Goal: Task Accomplishment & Management: Manage account settings

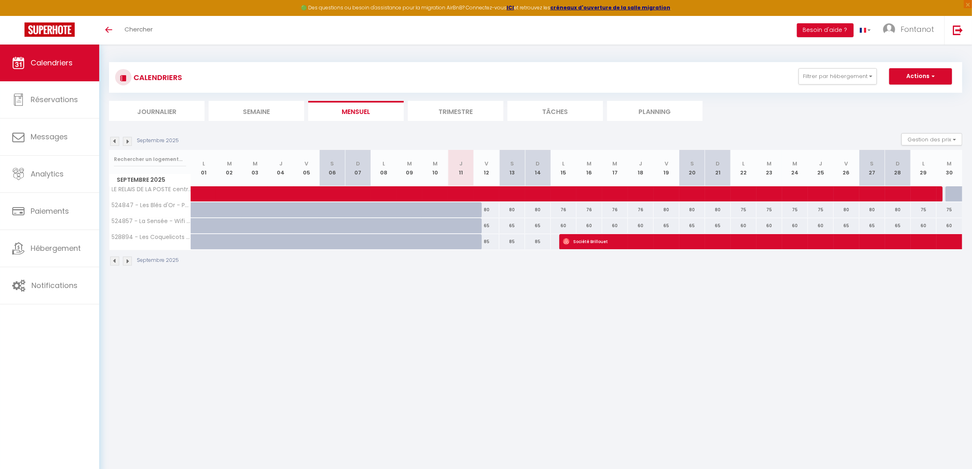
click at [568, 209] on div "76" at bounding box center [564, 209] width 26 height 15
type input "76"
type input "Lun 15 Septembre 2025"
type input "[DATE]"
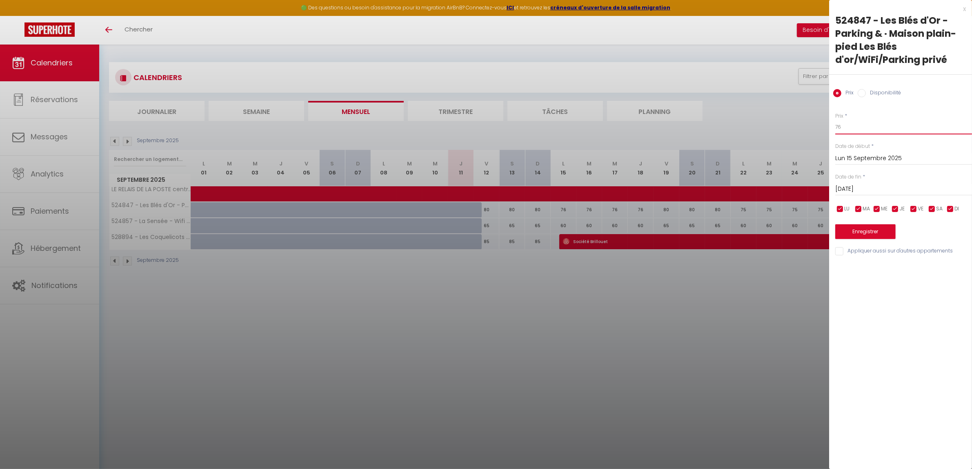
drag, startPoint x: 843, startPoint y: 127, endPoint x: 837, endPoint y: 129, distance: 6.3
click at [837, 129] on input "76" at bounding box center [904, 127] width 137 height 15
type input "70"
click at [877, 187] on input "[DATE]" at bounding box center [904, 189] width 137 height 11
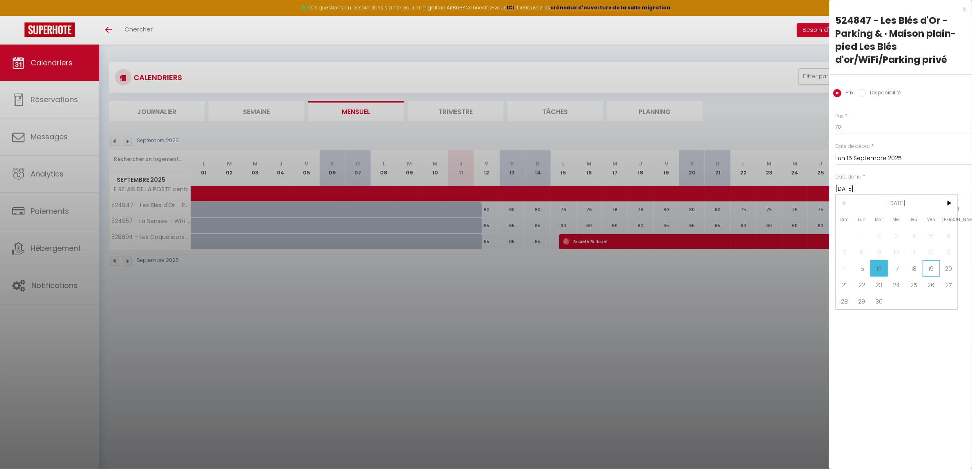
click at [932, 268] on span "19" at bounding box center [932, 268] width 18 height 16
type input "Ven 19 Septembre 2025"
click at [877, 229] on button "Enregistrer" at bounding box center [866, 231] width 60 height 15
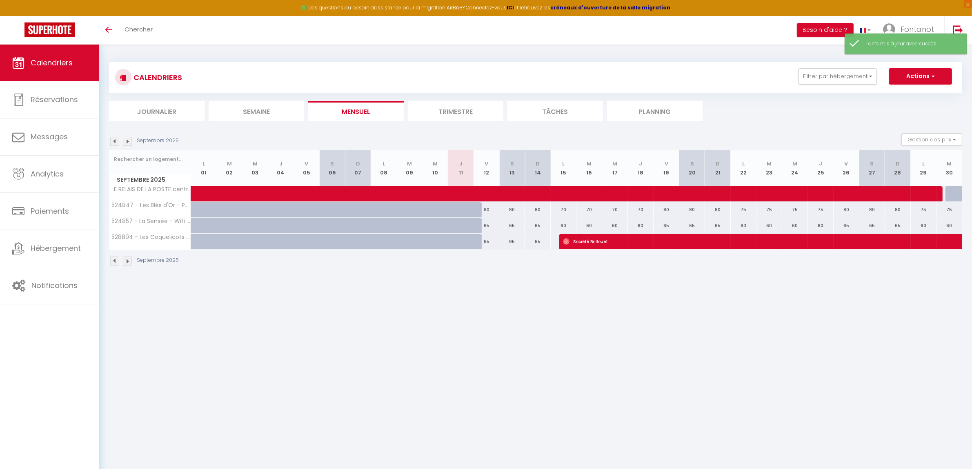
click at [742, 209] on div "75" at bounding box center [744, 209] width 26 height 15
type input "75"
type input "Lun 22 Septembre 2025"
type input "[DATE]"
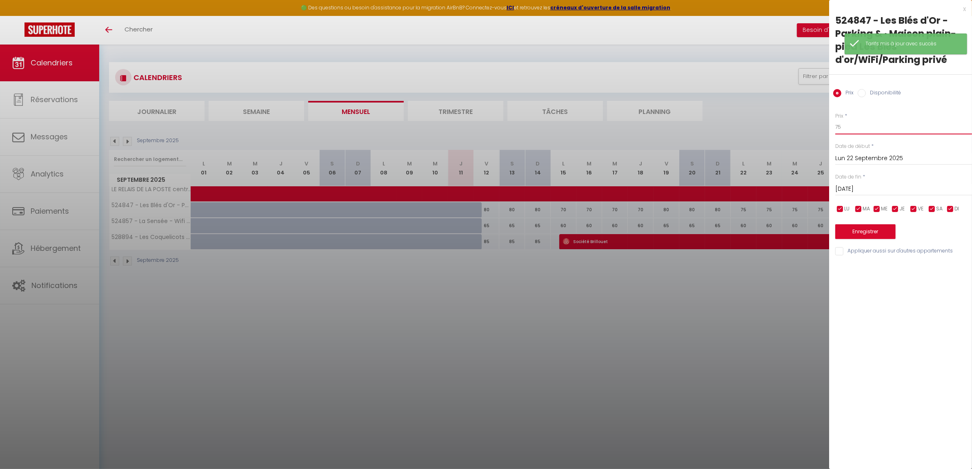
click at [843, 126] on input "75" at bounding box center [904, 127] width 137 height 15
type input "70"
click at [867, 192] on input "[DATE]" at bounding box center [904, 189] width 137 height 11
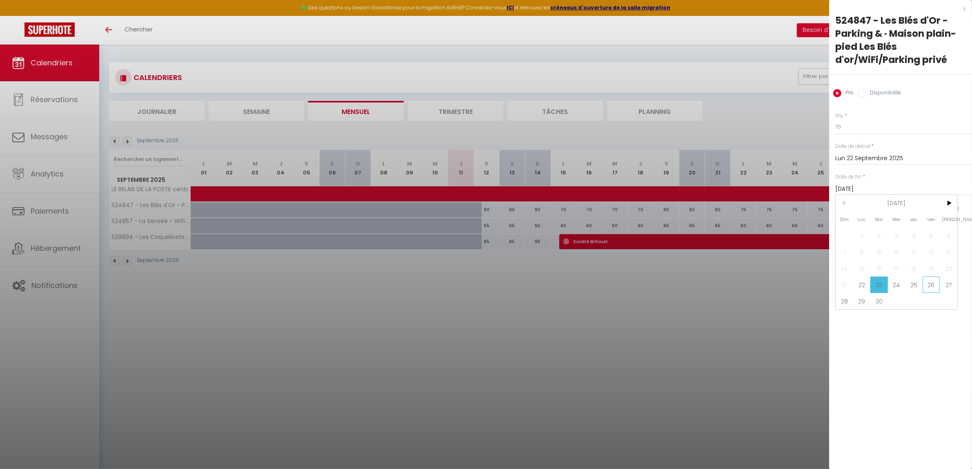
click at [932, 287] on span "26" at bounding box center [932, 284] width 18 height 16
type input "Ven 26 Septembre 2025"
click at [860, 232] on button "Enregistrer" at bounding box center [866, 231] width 60 height 15
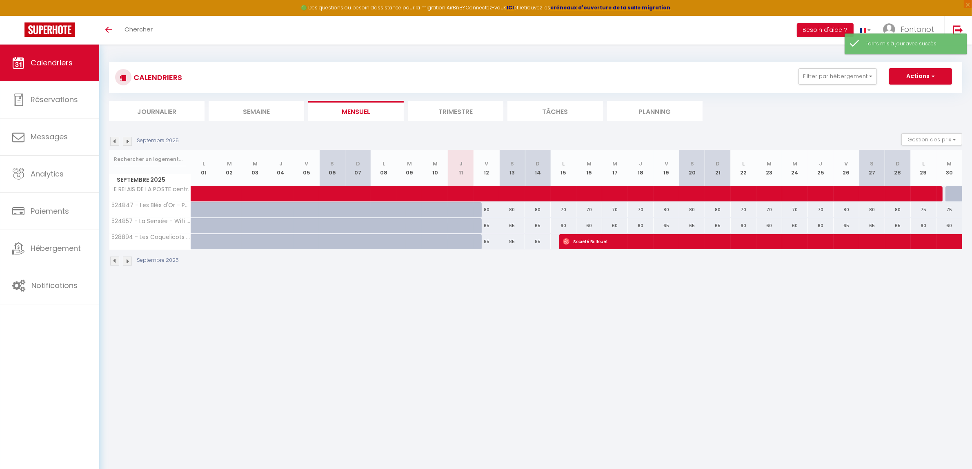
click at [443, 112] on li "Trimestre" at bounding box center [456, 111] width 96 height 20
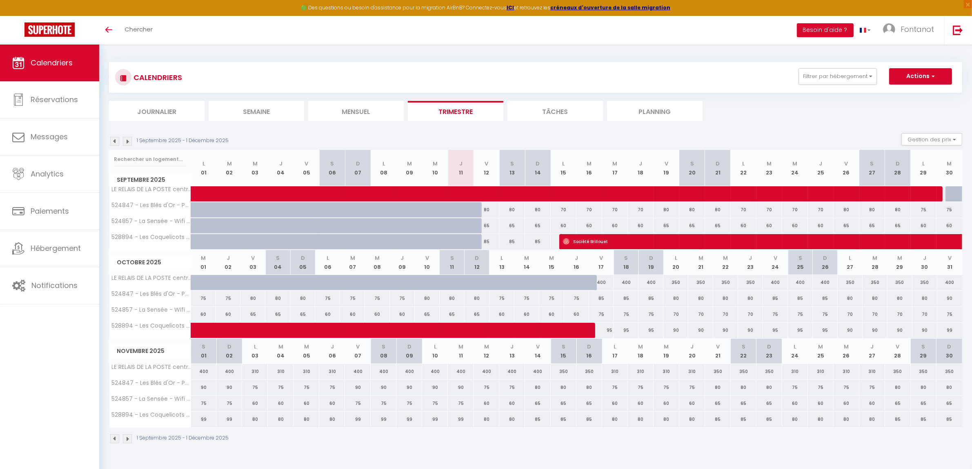
click at [926, 210] on div "75" at bounding box center [924, 209] width 26 height 15
type input "75"
type input "Lun 29 Septembre 2025"
type input "[DATE]"
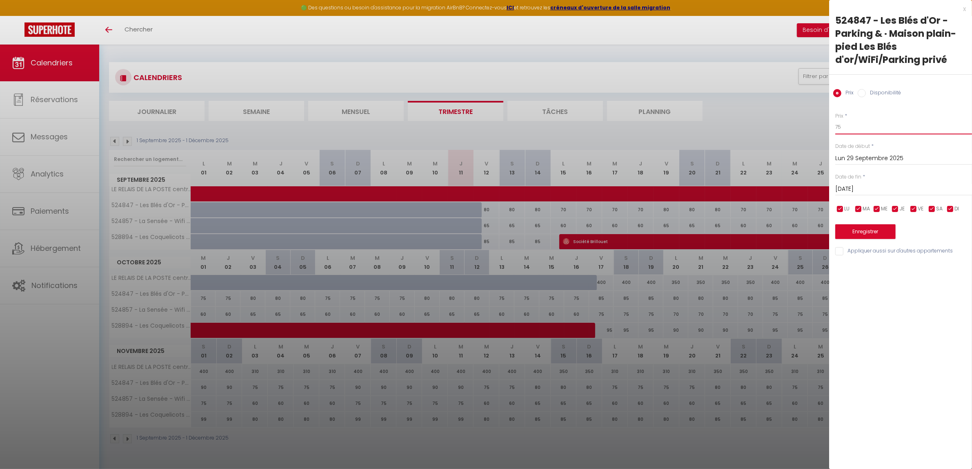
click at [841, 125] on input "75" at bounding box center [904, 127] width 137 height 15
type input "70"
click at [856, 187] on input "[DATE]" at bounding box center [904, 189] width 137 height 11
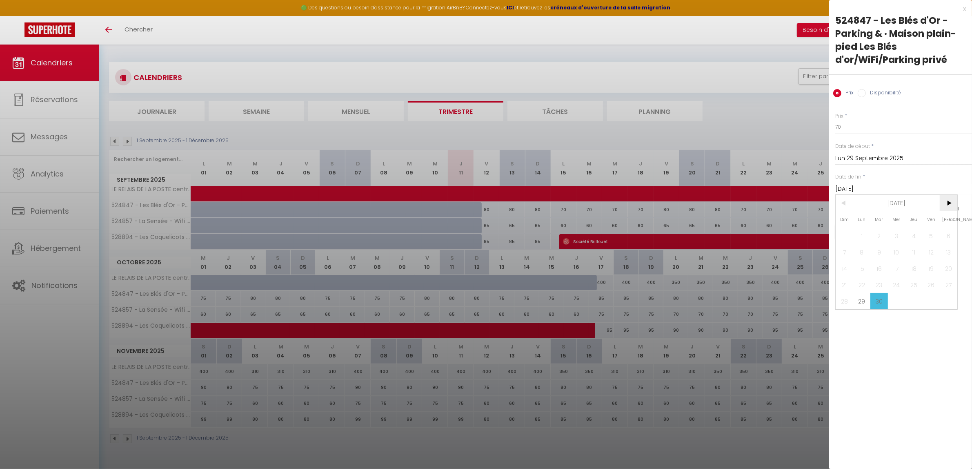
click at [947, 201] on span ">" at bounding box center [949, 203] width 18 height 16
click at [933, 233] on span "3" at bounding box center [932, 235] width 18 height 16
type input "Ven 03 Octobre 2025"
click at [869, 232] on button "Enregistrer" at bounding box center [866, 231] width 60 height 15
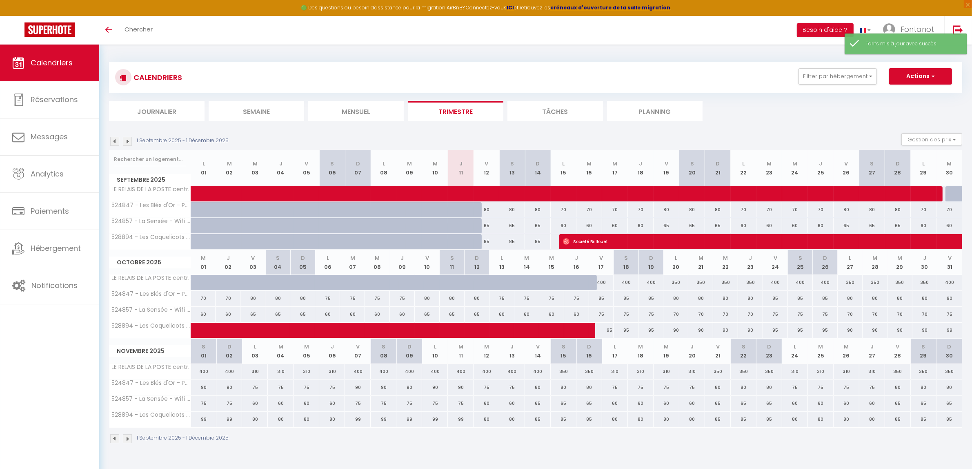
click at [325, 303] on div "75" at bounding box center [327, 298] width 25 height 15
type input "75"
type input "Lun 06 Octobre 2025"
type input "[DATE]"
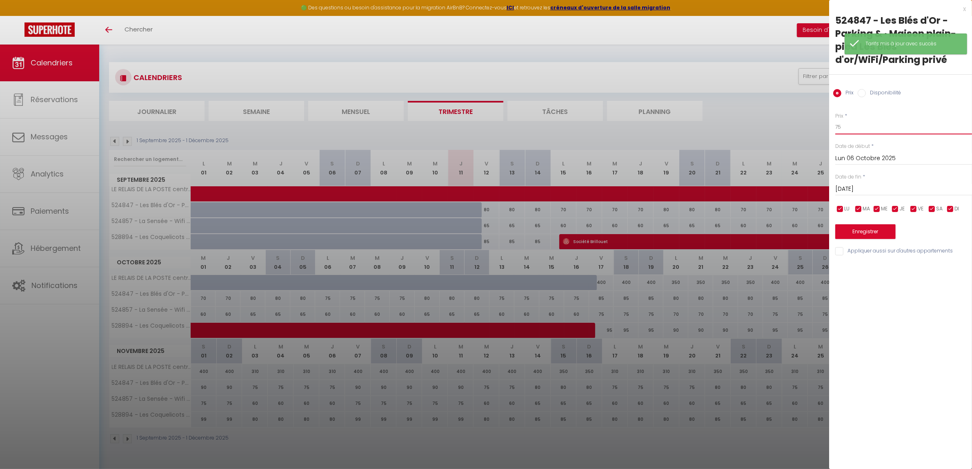
click at [843, 125] on input "75" at bounding box center [904, 127] width 137 height 15
type input "70"
click at [857, 187] on input "[DATE]" at bounding box center [904, 189] width 137 height 11
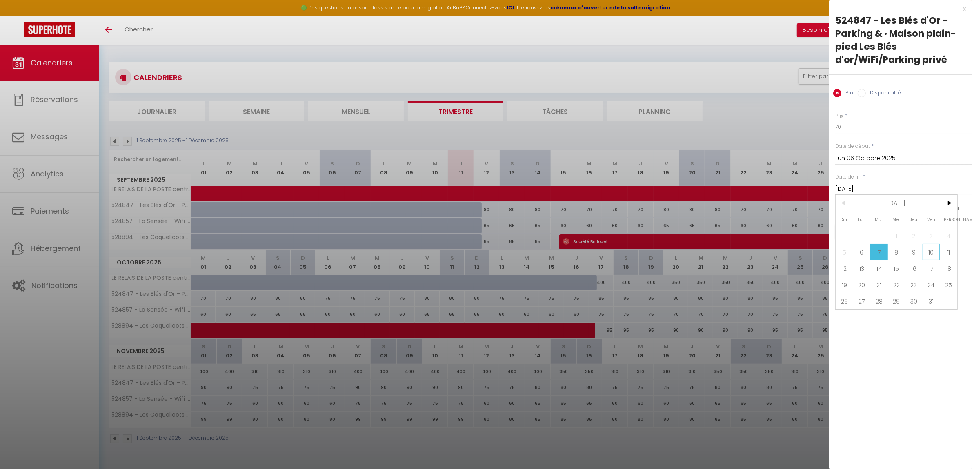
click at [932, 249] on span "10" at bounding box center [932, 252] width 18 height 16
type input "Ven 10 Octobre 2025"
click at [870, 233] on button "Enregistrer" at bounding box center [866, 231] width 60 height 15
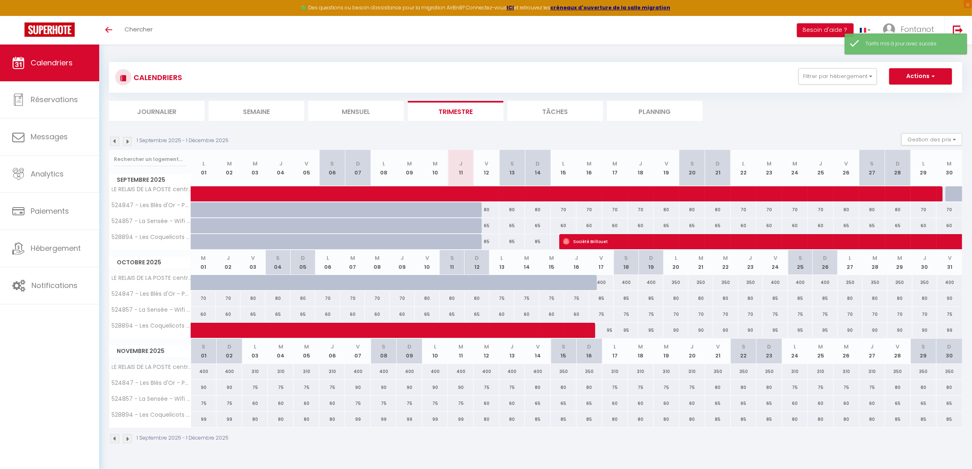
click at [499, 299] on div "75" at bounding box center [502, 298] width 25 height 15
type input "75"
type input "Lun 13 Octobre 2025"
type input "[DATE]"
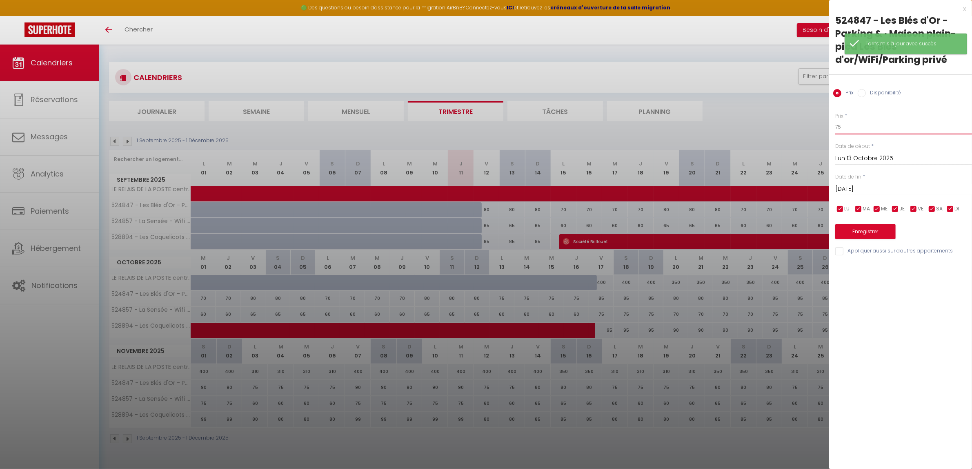
click at [846, 125] on input "75" at bounding box center [904, 127] width 137 height 15
type input "70"
click at [855, 189] on input "[DATE]" at bounding box center [904, 189] width 137 height 11
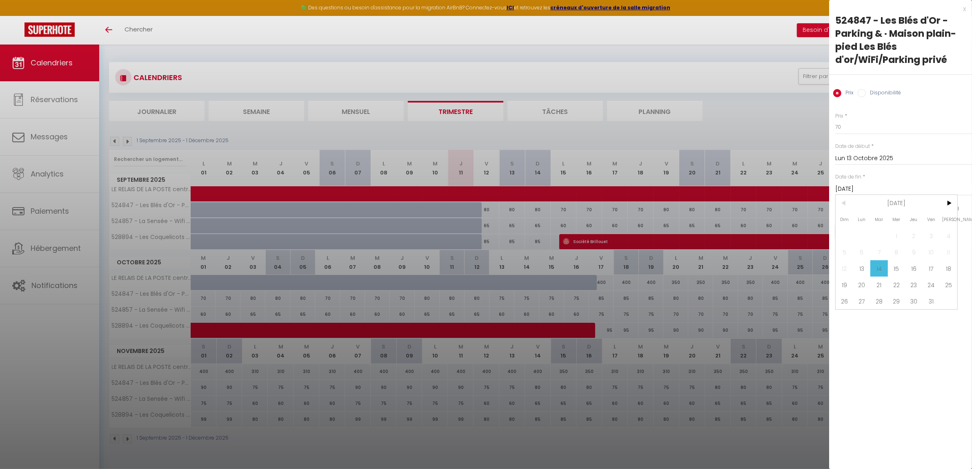
click at [935, 272] on span "17" at bounding box center [932, 268] width 18 height 16
type input "Ven 17 Octobre 2025"
click at [878, 231] on button "Enregistrer" at bounding box center [866, 231] width 60 height 15
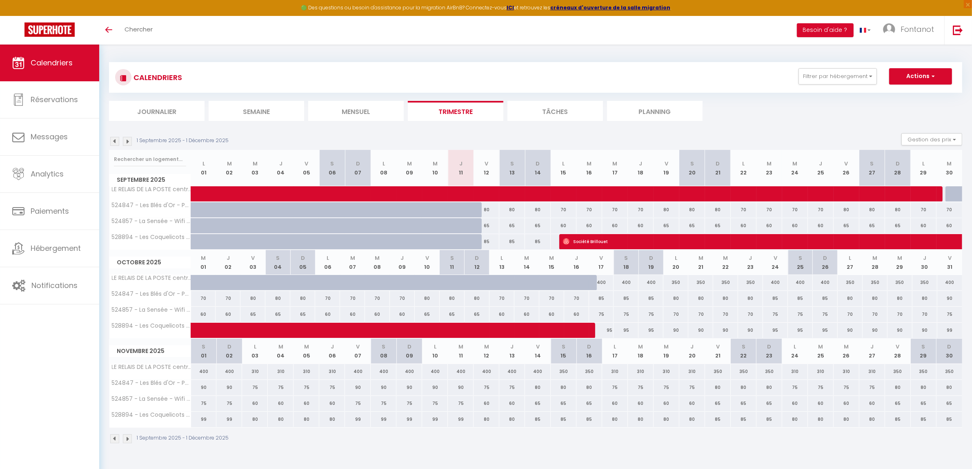
click at [679, 301] on div "80" at bounding box center [676, 298] width 25 height 15
type input "80"
type input "Lun 20 Octobre 2025"
type input "[DATE]"
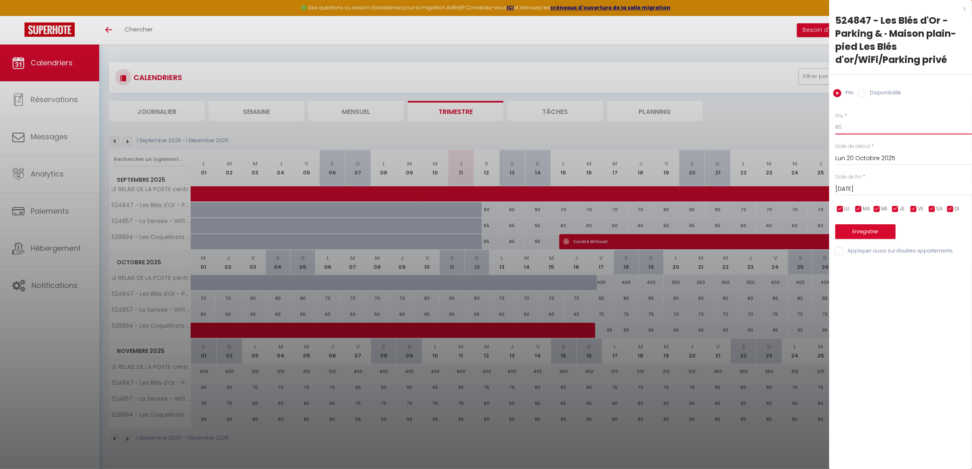
click at [846, 128] on input "80" at bounding box center [904, 127] width 137 height 15
type input "8"
type input "70"
click at [858, 189] on input "[DATE]" at bounding box center [904, 189] width 137 height 11
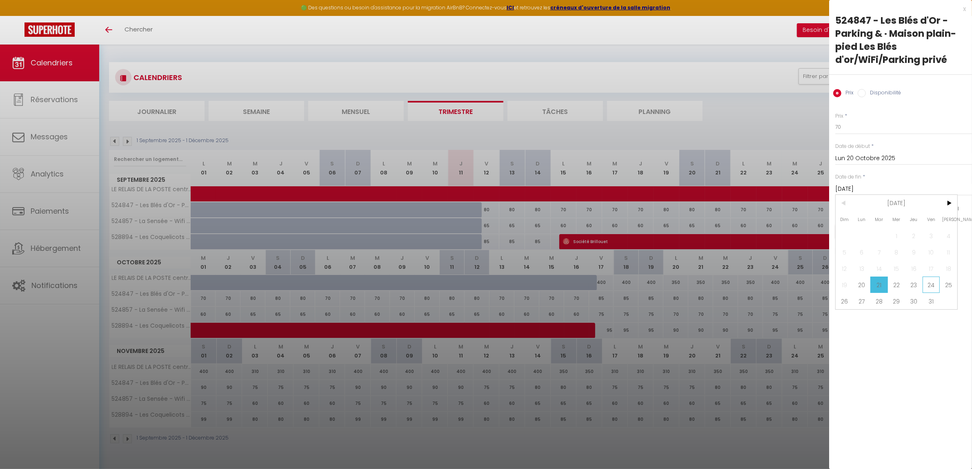
click at [932, 280] on span "24" at bounding box center [932, 284] width 18 height 16
type input "Ven 24 Octobre 2025"
click at [869, 231] on button "Enregistrer" at bounding box center [866, 231] width 60 height 15
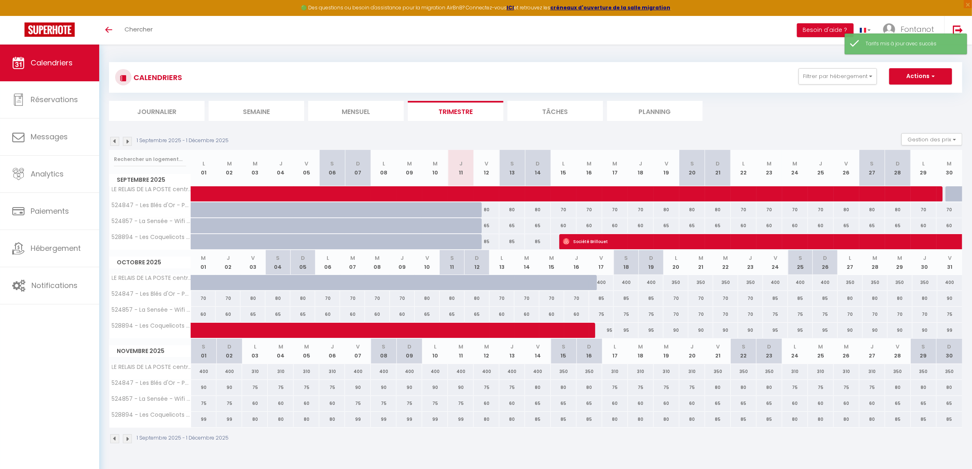
click at [850, 302] on div "80" at bounding box center [850, 298] width 25 height 15
type input "80"
type input "Lun 27 Octobre 2025"
type input "[DATE]"
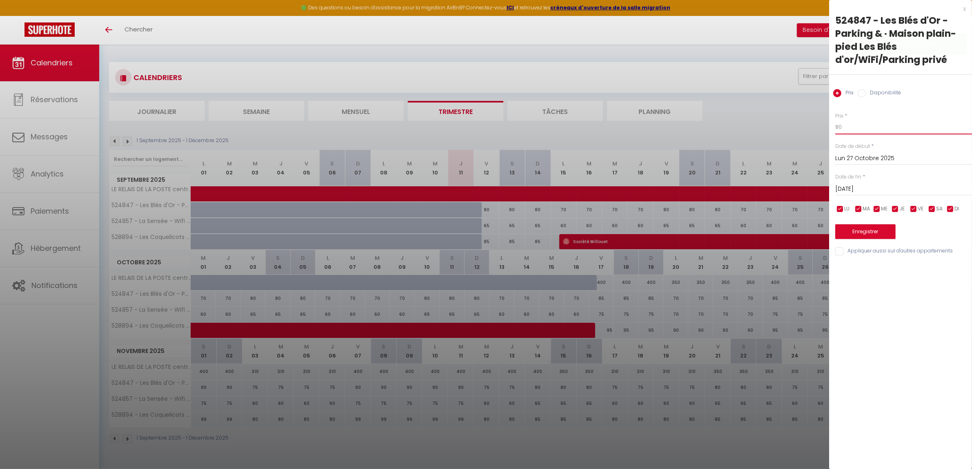
drag, startPoint x: 848, startPoint y: 127, endPoint x: 822, endPoint y: 129, distance: 26.7
click at [822, 129] on body "🟢 Des questions ou besoin d'assistance pour la migration AirBnB? Connectez-vous…" at bounding box center [486, 279] width 972 height 469
type input "70"
click at [869, 186] on input "[DATE]" at bounding box center [904, 189] width 137 height 11
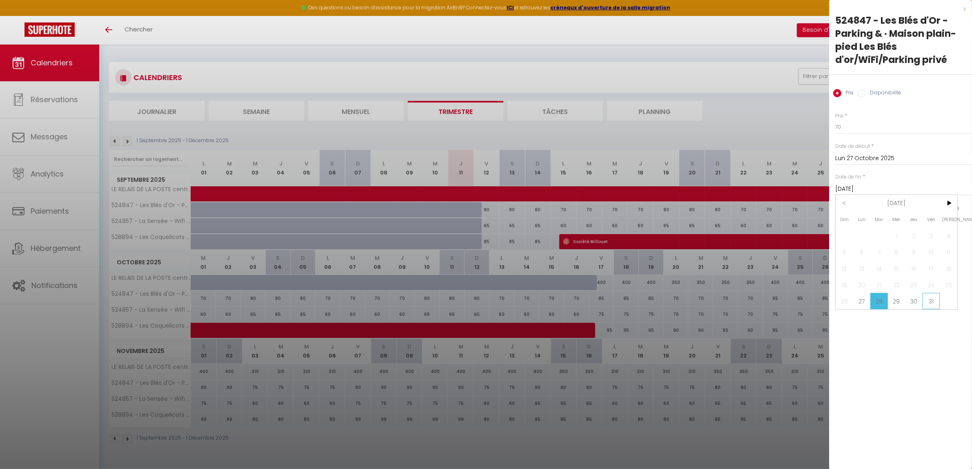
click at [931, 303] on span "31" at bounding box center [932, 301] width 18 height 16
type input "Ven 31 Octobre 2025"
click at [876, 229] on button "Enregistrer" at bounding box center [866, 231] width 60 height 15
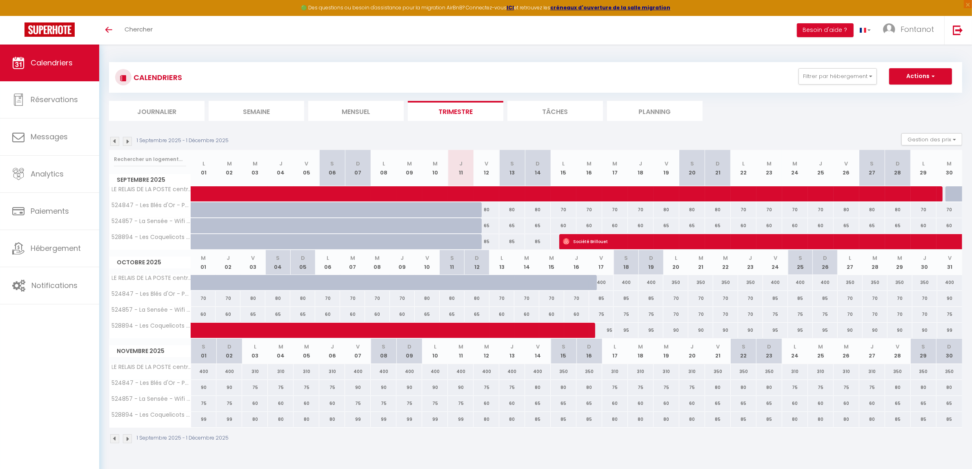
click at [256, 389] on div "75" at bounding box center [255, 387] width 26 height 15
type input "75"
type input "Lun 03 Novembre 2025"
type input "[DATE]"
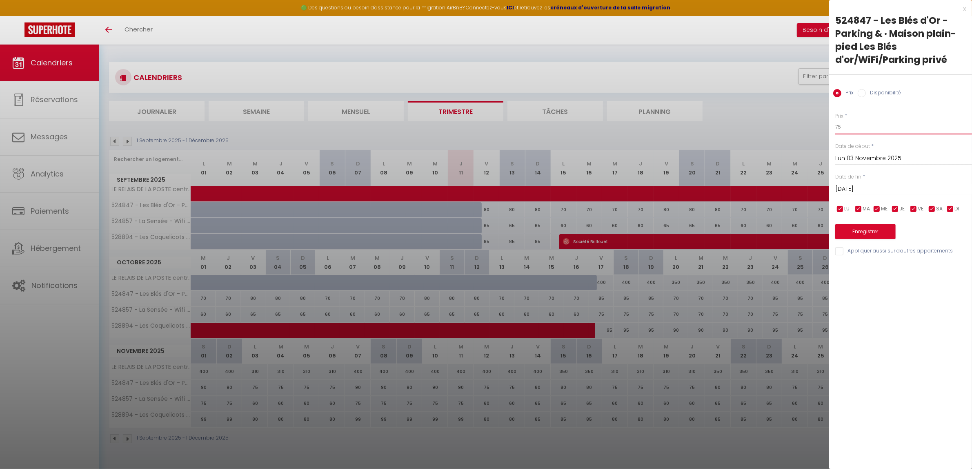
click at [846, 127] on input "75" at bounding box center [904, 127] width 137 height 15
type input "70"
click at [892, 188] on input "[DATE]" at bounding box center [904, 189] width 137 height 11
click at [931, 250] on span "7" at bounding box center [932, 252] width 18 height 16
type input "Ven 07 Novembre 2025"
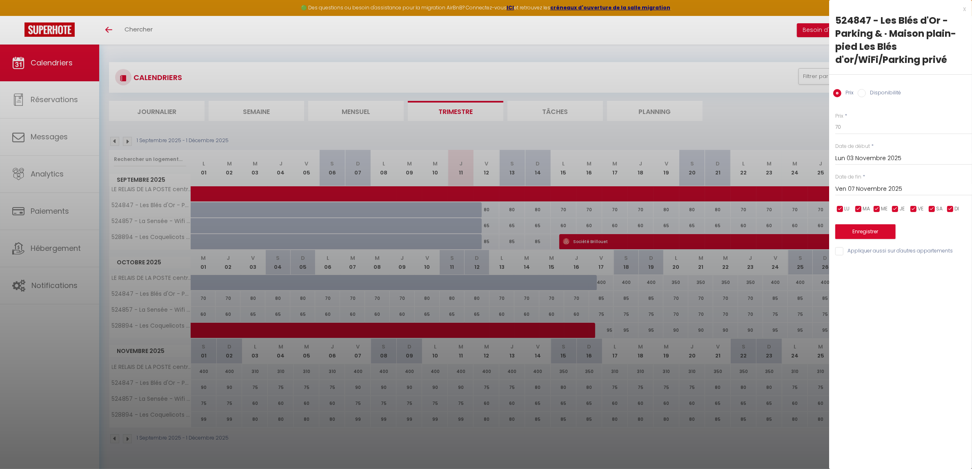
drag, startPoint x: 870, startPoint y: 240, endPoint x: 864, endPoint y: 233, distance: 8.7
click at [869, 239] on div "Prix * 70 Statut * Disponible Indisponible Date de début * [DATE] < [DATE] > Di…" at bounding box center [900, 179] width 143 height 154
click at [864, 233] on button "Enregistrer" at bounding box center [866, 231] width 60 height 15
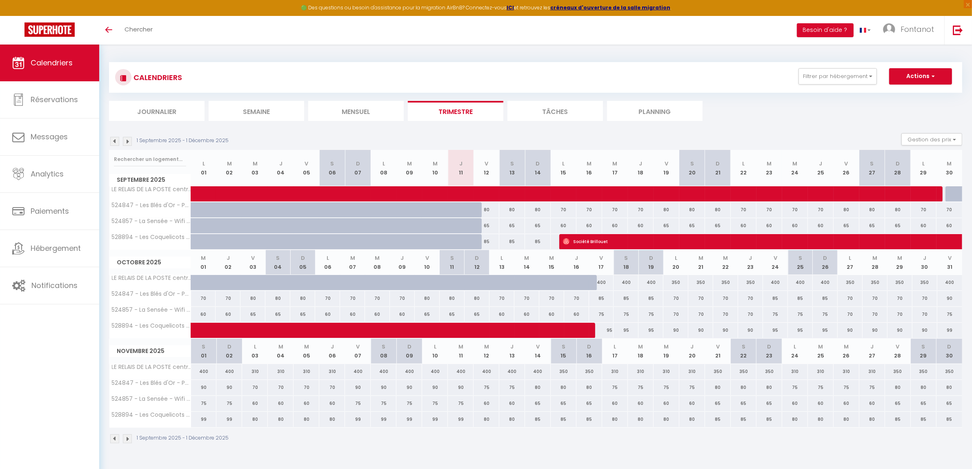
click at [438, 390] on div "90" at bounding box center [435, 387] width 26 height 15
type input "90"
type input "Lun 10 Novembre 2025"
type input "[DATE]"
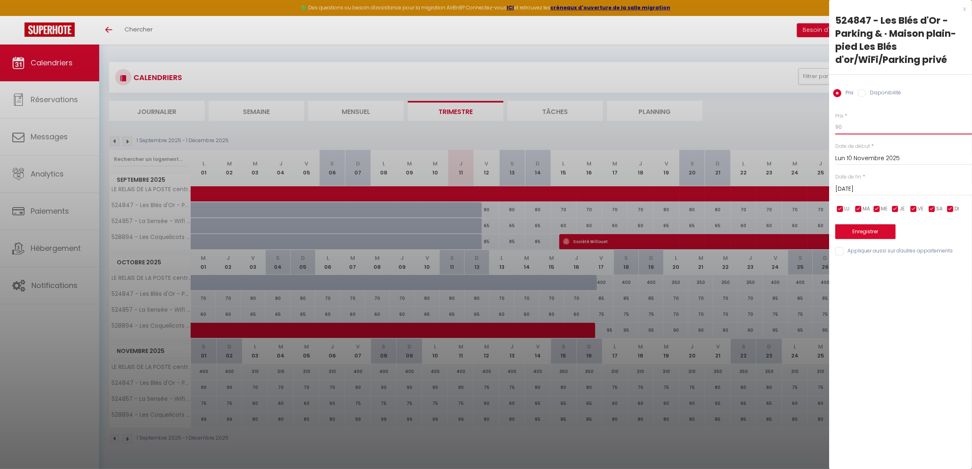
drag, startPoint x: 848, startPoint y: 125, endPoint x: 831, endPoint y: 128, distance: 16.9
click at [831, 127] on div "Prix * 90 Statut * Disponible Indisponible Date de début * [DATE] < [DATE] > Di…" at bounding box center [900, 179] width 143 height 154
type input "70"
click at [863, 188] on input "[DATE]" at bounding box center [904, 189] width 137 height 11
click at [490, 389] on div at bounding box center [486, 234] width 972 height 469
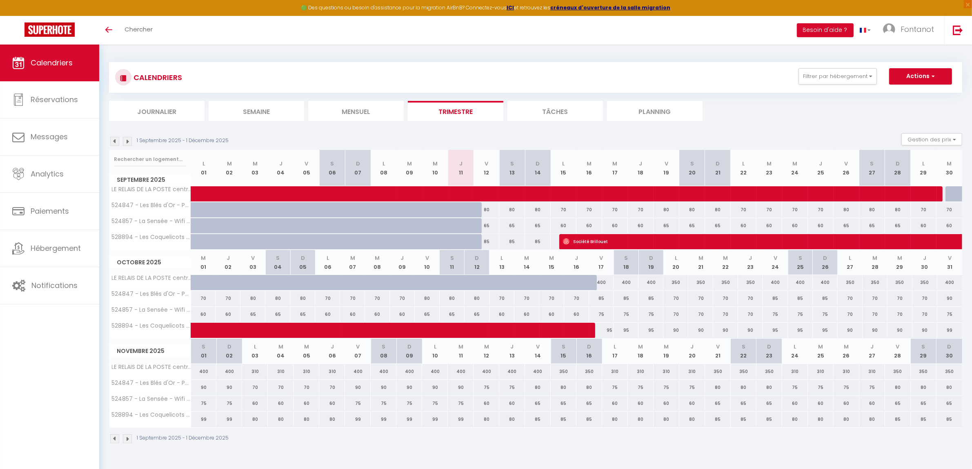
click at [487, 388] on div "75" at bounding box center [487, 387] width 26 height 15
type input "75"
type input "Mer 12 Novembre 2025"
type input "Jeu 13 Novembre 2025"
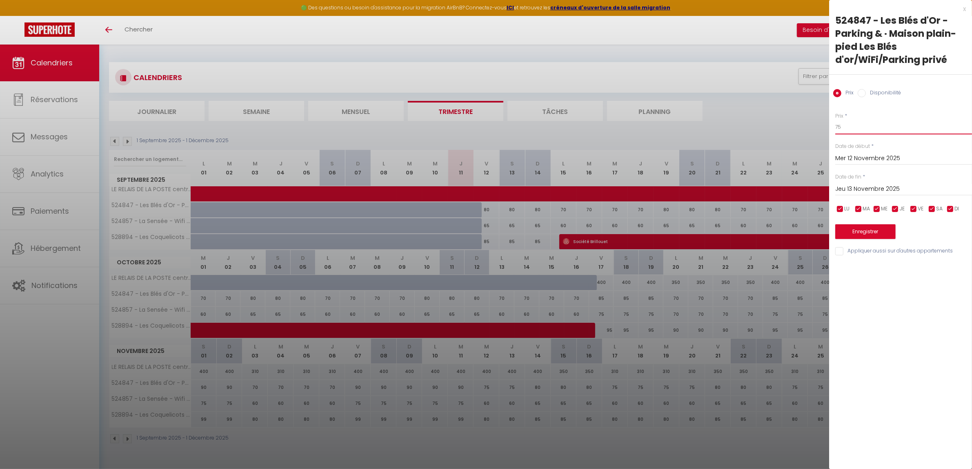
click at [840, 127] on input "75" at bounding box center [904, 127] width 137 height 15
type input "70"
click at [877, 188] on input "Jeu 13 Novembre 2025" at bounding box center [904, 189] width 137 height 11
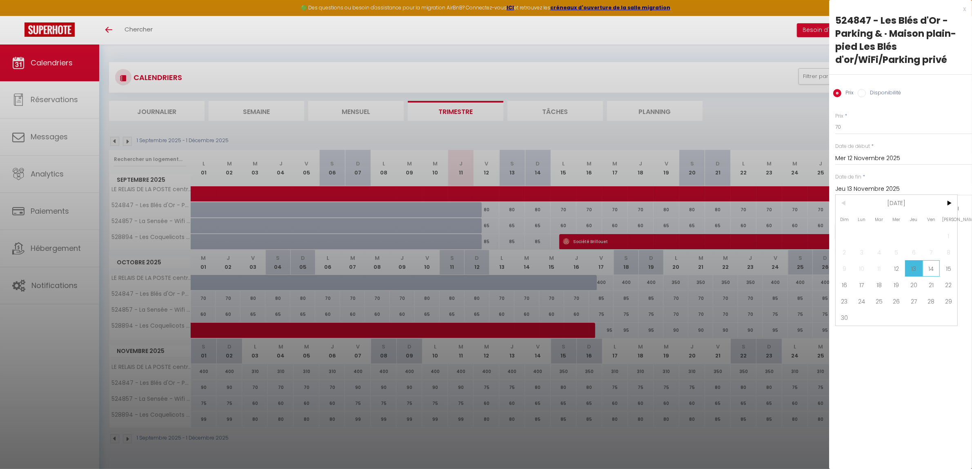
click at [934, 268] on span "14" at bounding box center [932, 268] width 18 height 16
type input "Ven 14 Novembre 2025"
click at [882, 231] on button "Enregistrer" at bounding box center [866, 231] width 60 height 15
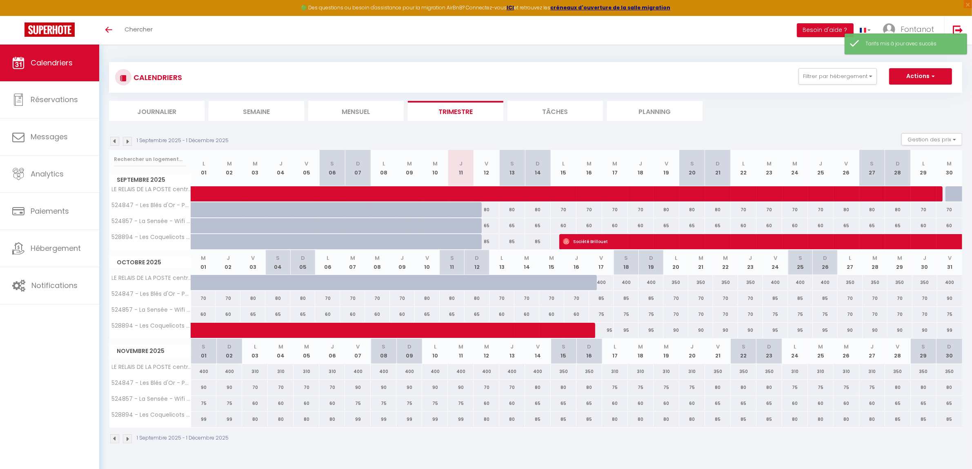
click at [615, 391] on div "75" at bounding box center [615, 387] width 26 height 15
type input "75"
type input "Lun 17 Novembre 2025"
type input "[DATE]"
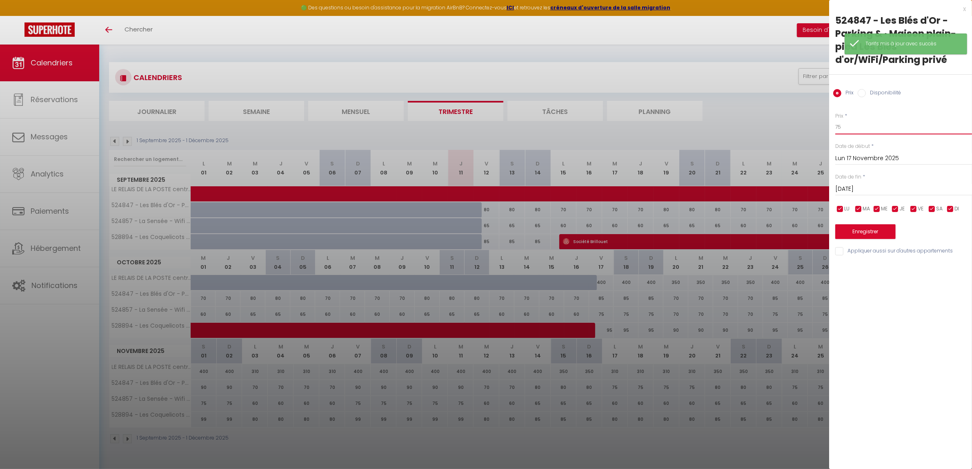
click at [848, 127] on input "75" at bounding box center [904, 127] width 137 height 15
type input "70"
click at [856, 187] on input "[DATE]" at bounding box center [904, 189] width 137 height 11
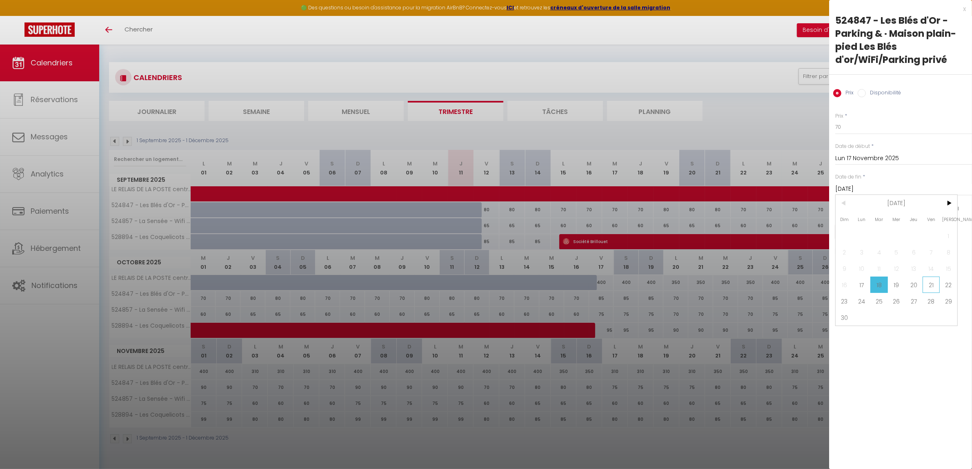
click at [934, 285] on span "21" at bounding box center [932, 284] width 18 height 16
type input "Ven 21 Novembre 2025"
click at [867, 231] on button "Enregistrer" at bounding box center [866, 231] width 60 height 15
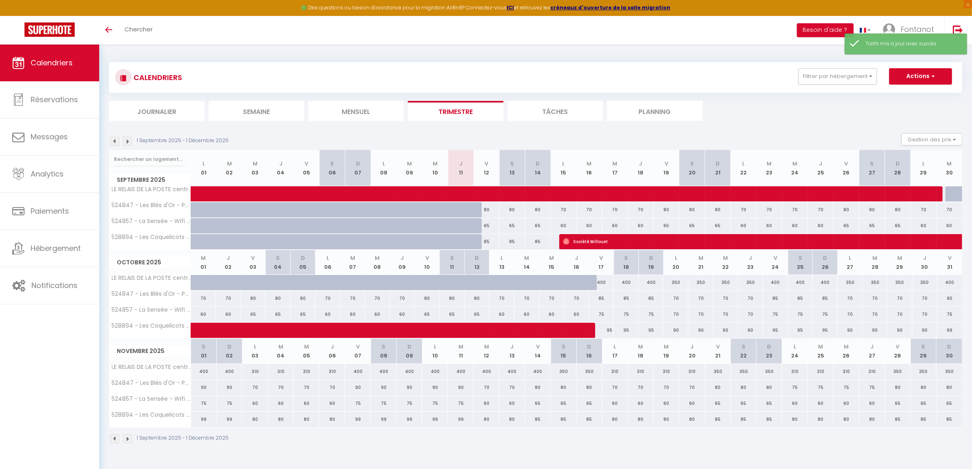
click at [795, 389] on div "75" at bounding box center [795, 387] width 26 height 15
type input "75"
type input "Lun 24 Novembre 2025"
type input "[DATE]"
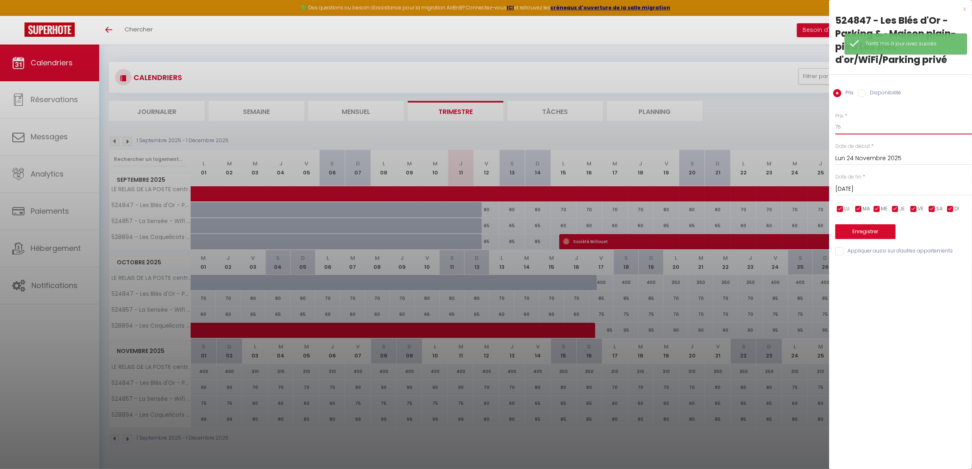
click at [846, 124] on input "75" at bounding box center [904, 127] width 137 height 15
type input "70"
click at [875, 187] on input "[DATE]" at bounding box center [904, 189] width 137 height 11
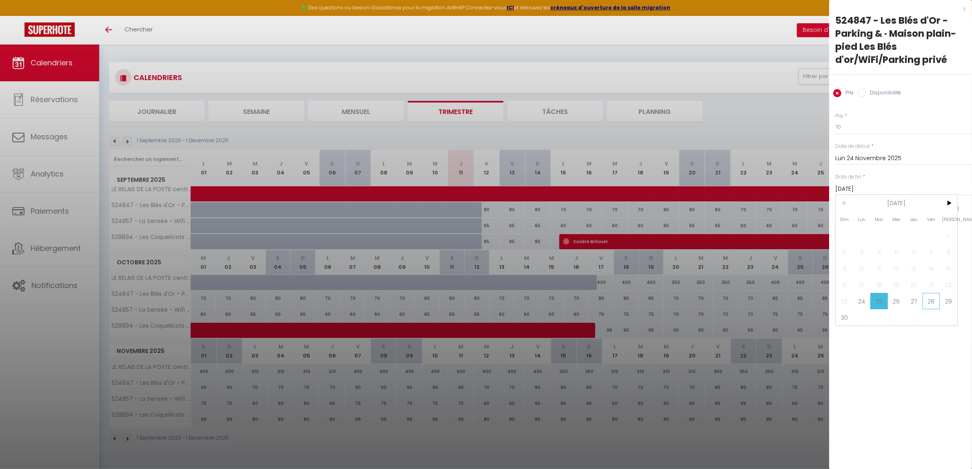
click at [931, 299] on span "28" at bounding box center [932, 301] width 18 height 16
type input "Ven 28 Novembre 2025"
click at [860, 232] on button "Enregistrer" at bounding box center [866, 231] width 60 height 15
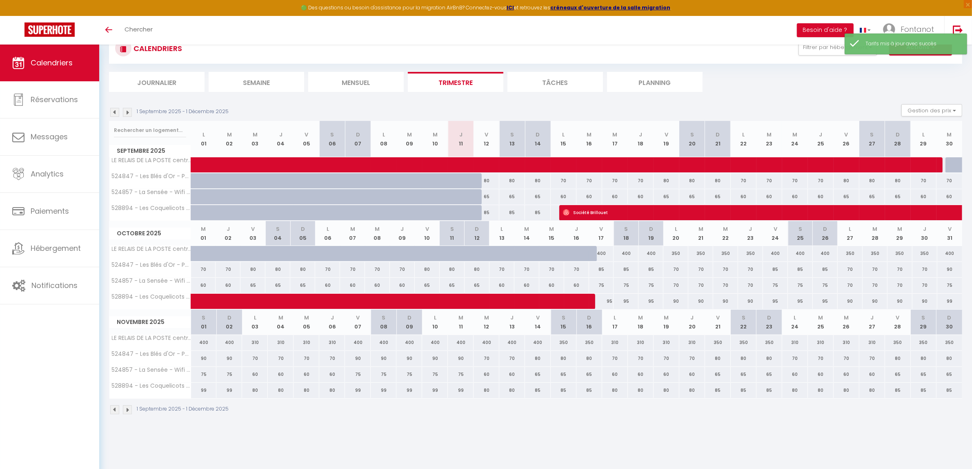
scroll to position [44, 0]
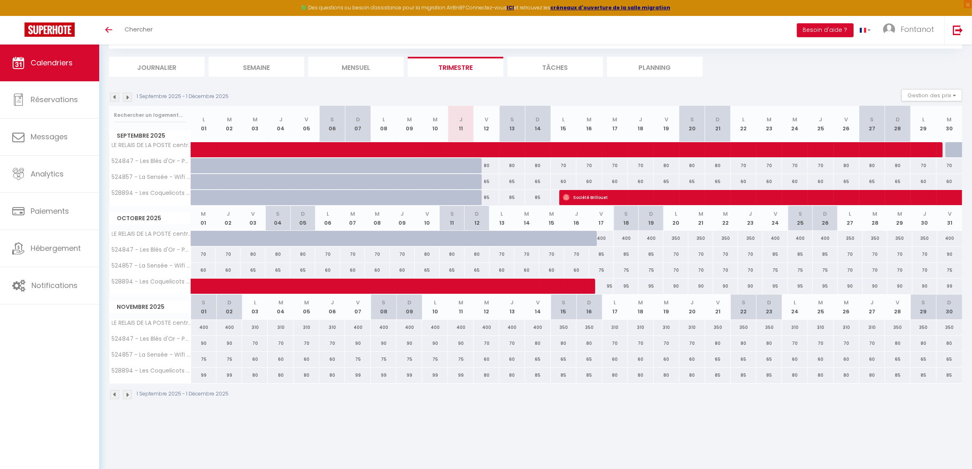
click at [950, 256] on div "90" at bounding box center [950, 254] width 25 height 15
type input "90"
type input "Ven 31 Octobre 2025"
type input "[DATE]"
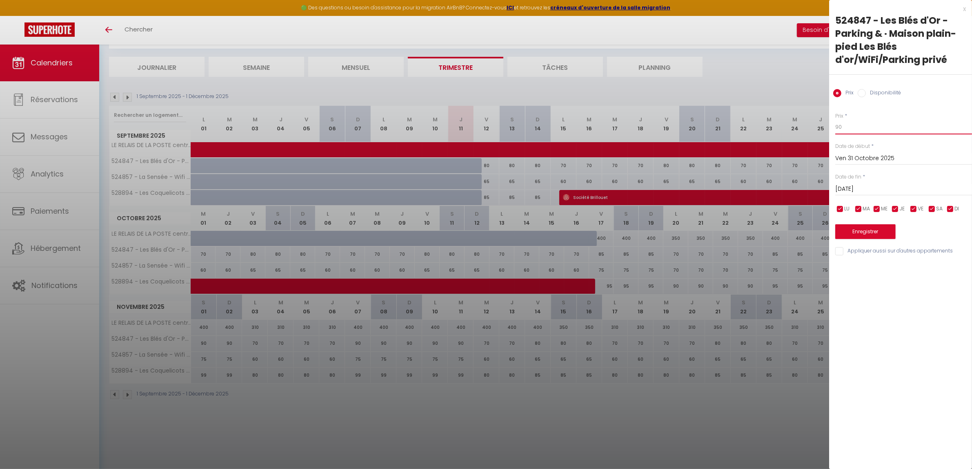
drag, startPoint x: 850, startPoint y: 128, endPoint x: 817, endPoint y: 131, distance: 32.8
click at [817, 131] on body "🟢 Des questions ou besoin d'assistance pour la migration AirBnB? Connectez-vous…" at bounding box center [486, 234] width 972 height 469
type input "85"
click at [855, 190] on input "[DATE]" at bounding box center [904, 189] width 137 height 11
click at [862, 252] on span "3" at bounding box center [862, 252] width 18 height 16
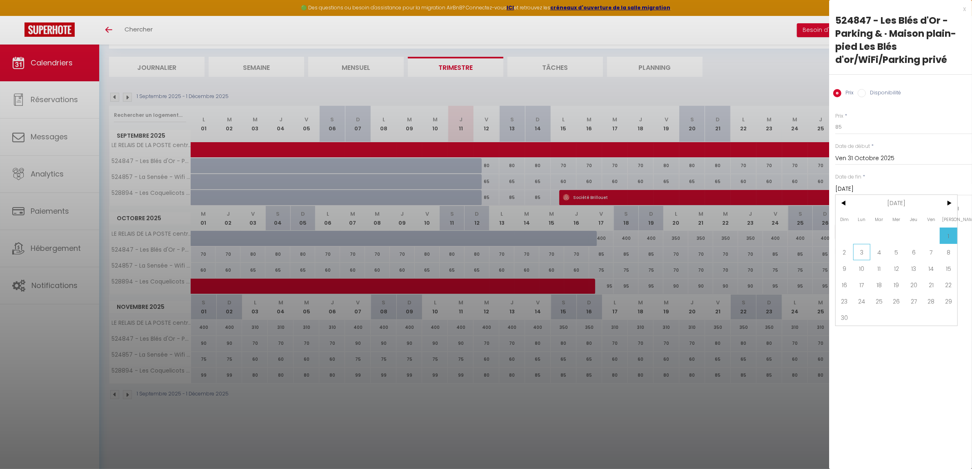
type input "Lun 03 Novembre 2025"
click at [867, 230] on button "Enregistrer" at bounding box center [866, 231] width 60 height 15
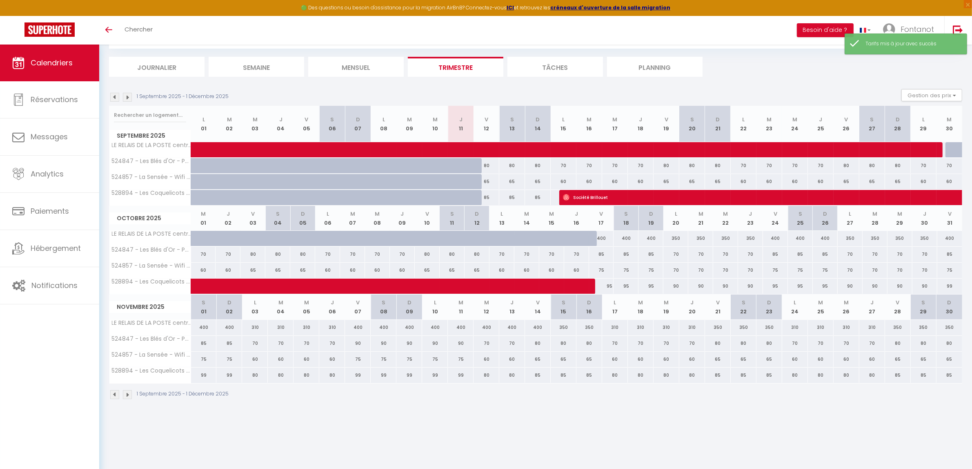
click at [356, 348] on div "90" at bounding box center [358, 343] width 26 height 15
type input "90"
type input "Ven 07 Novembre 2025"
type input "[DATE]"
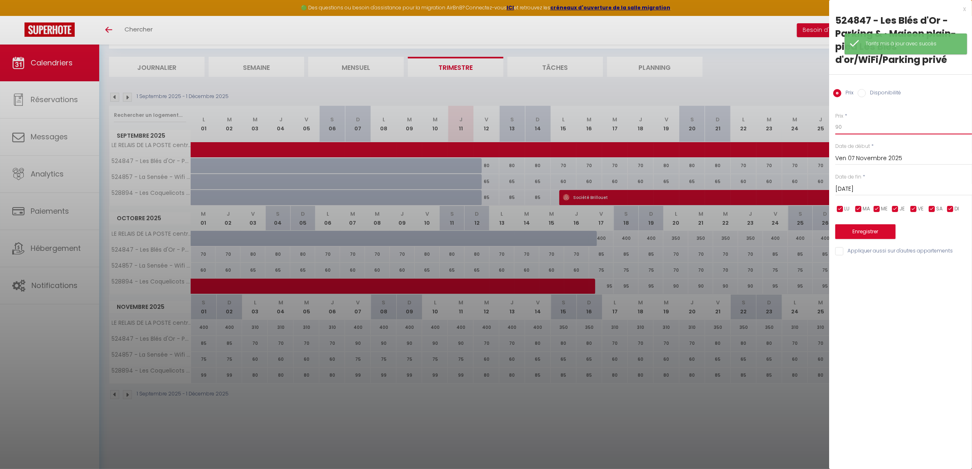
drag, startPoint x: 854, startPoint y: 127, endPoint x: 811, endPoint y: 129, distance: 43.4
click at [811, 129] on body "🟢 Des questions ou besoin d'assistance pour la migration AirBnB? Connectez-vous…" at bounding box center [486, 234] width 972 height 469
type input "85"
click at [878, 186] on input "[DATE]" at bounding box center [904, 189] width 137 height 11
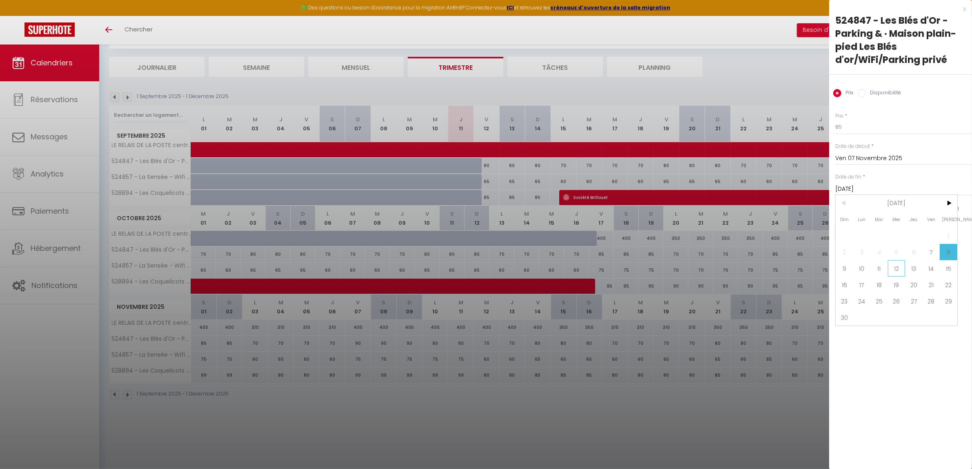
click at [893, 272] on span "12" at bounding box center [897, 268] width 18 height 16
type input "Mer 12 Novembre 2025"
click at [860, 232] on button "Enregistrer" at bounding box center [866, 231] width 60 height 15
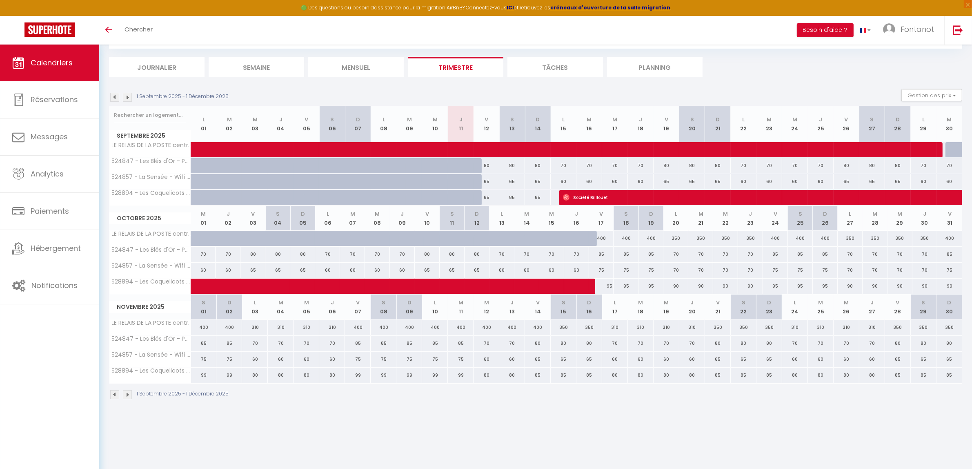
click at [562, 183] on div "60" at bounding box center [564, 181] width 26 height 15
type input "60"
type input "Lun 15 Septembre 2025"
type input "[DATE]"
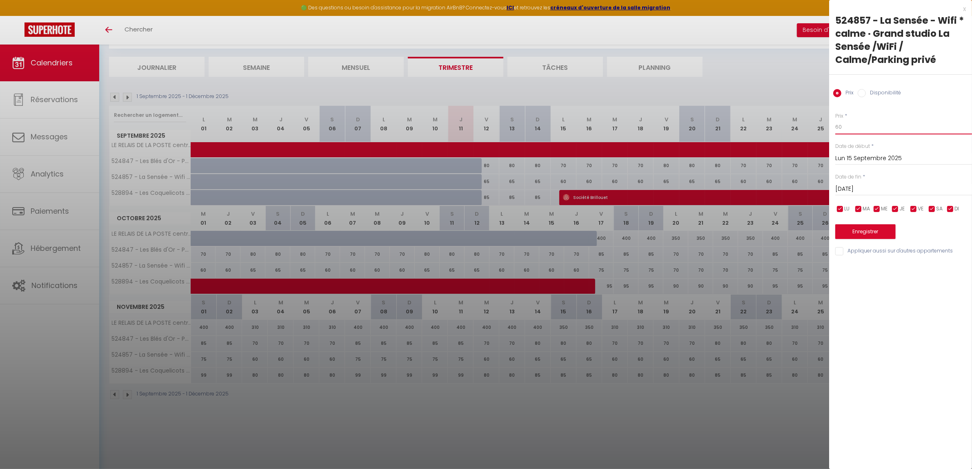
drag, startPoint x: 852, startPoint y: 129, endPoint x: 797, endPoint y: 129, distance: 55.5
click at [797, 129] on body "🟢 Des questions ou besoin d'assistance pour la migration AirBnB? Connectez-vous…" at bounding box center [486, 234] width 972 height 469
type input "50"
click at [858, 189] on input "[DATE]" at bounding box center [904, 189] width 137 height 11
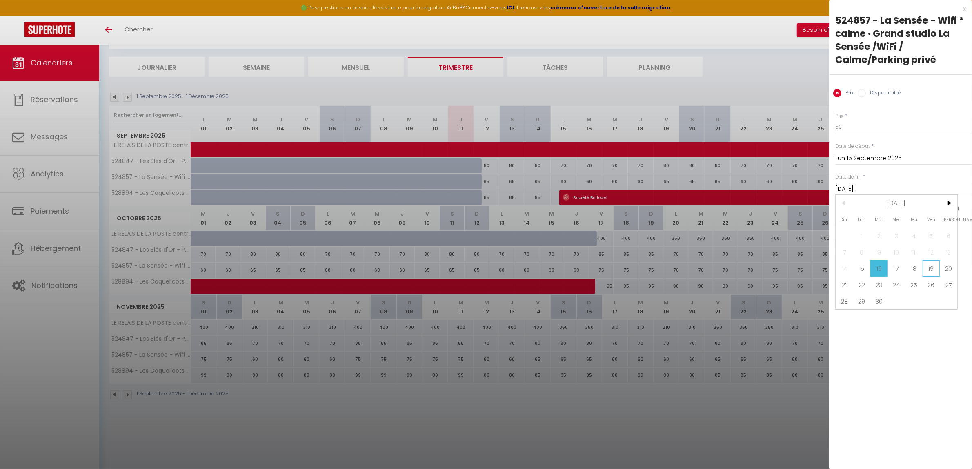
click at [926, 265] on span "19" at bounding box center [932, 268] width 18 height 16
type input "Ven 19 Septembre 2025"
click at [868, 232] on button "Enregistrer" at bounding box center [866, 231] width 60 height 15
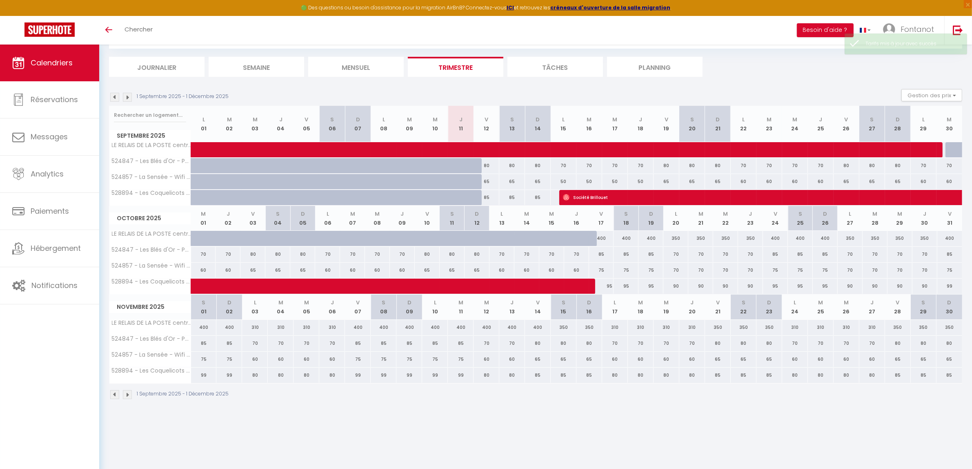
click at [744, 180] on div "60" at bounding box center [744, 181] width 26 height 15
type input "60"
type input "Lun 22 Septembre 2025"
type input "[DATE]"
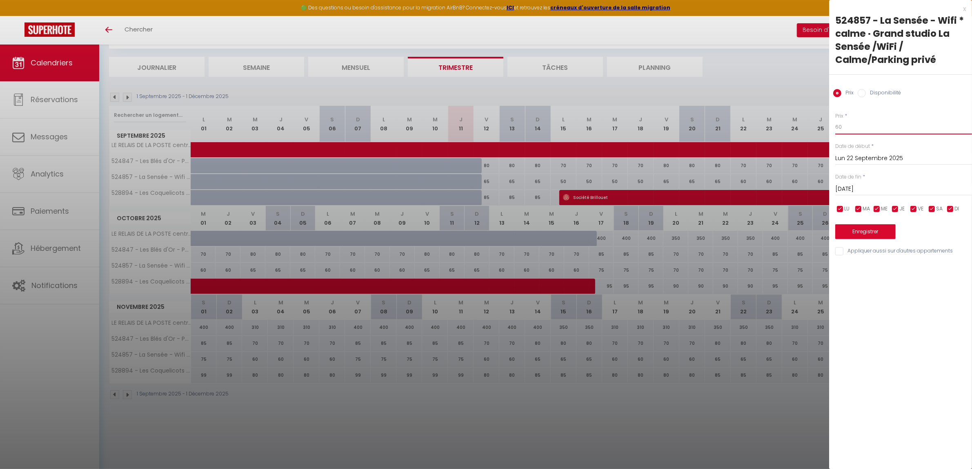
drag, startPoint x: 856, startPoint y: 121, endPoint x: 815, endPoint y: 128, distance: 41.0
click at [815, 128] on body "🟢 Des questions ou besoin d'assistance pour la migration AirBnB? Connectez-vous…" at bounding box center [486, 234] width 972 height 469
type input "50"
click at [871, 192] on input "[DATE]" at bounding box center [904, 189] width 137 height 11
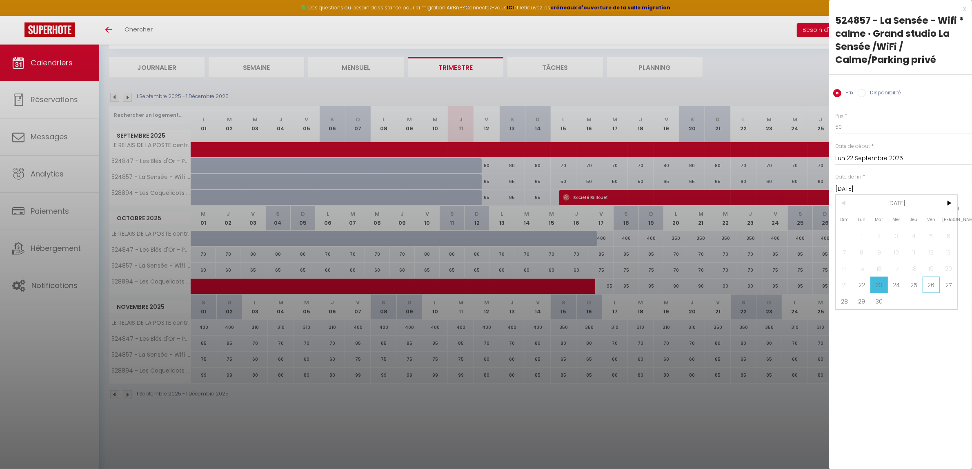
click at [927, 286] on span "26" at bounding box center [932, 284] width 18 height 16
type input "Ven 26 Septembre 2025"
click at [868, 232] on button "Enregistrer" at bounding box center [866, 231] width 60 height 15
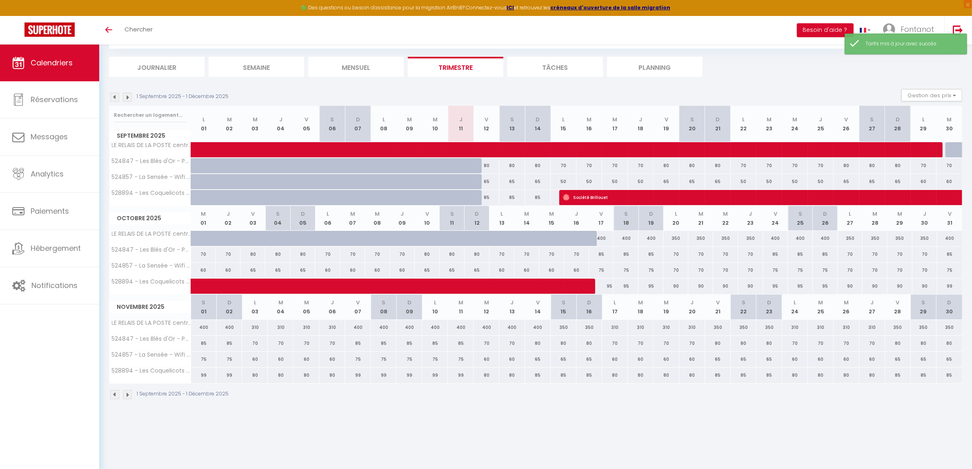
click at [924, 182] on div "60" at bounding box center [924, 181] width 26 height 15
type input "60"
type input "Lun 29 Septembre 2025"
type input "[DATE]"
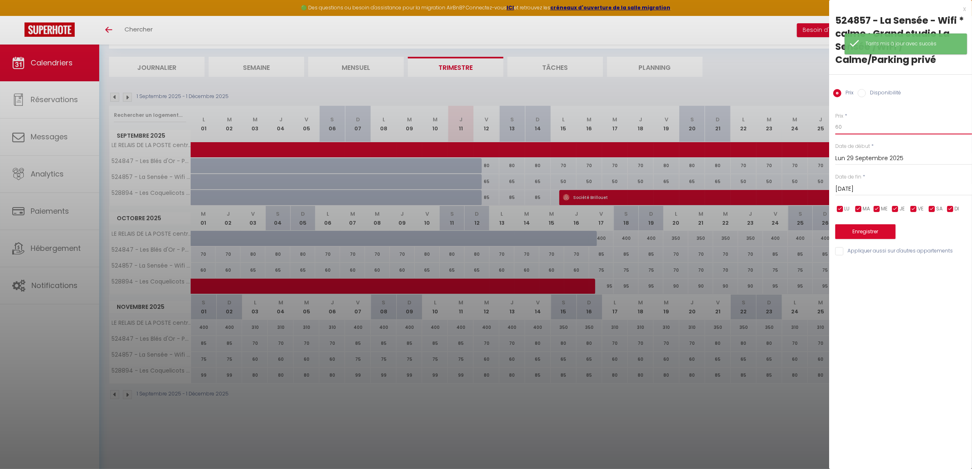
drag, startPoint x: 848, startPoint y: 121, endPoint x: 809, endPoint y: 124, distance: 39.3
click at [809, 124] on body "🟢 Des questions ou besoin d'assistance pour la migration AirBnB? Connectez-vous…" at bounding box center [486, 234] width 972 height 469
type input "6"
type input "50"
click at [862, 189] on input "[DATE]" at bounding box center [904, 189] width 137 height 11
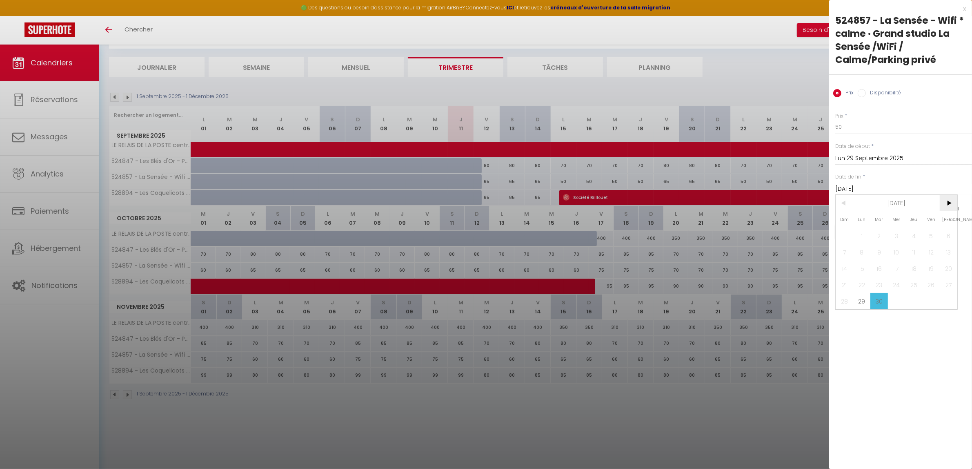
click at [944, 204] on span ">" at bounding box center [949, 203] width 18 height 16
click at [928, 237] on span "3" at bounding box center [932, 235] width 18 height 16
type input "Ven 03 Octobre 2025"
click at [862, 232] on button "Enregistrer" at bounding box center [866, 231] width 60 height 15
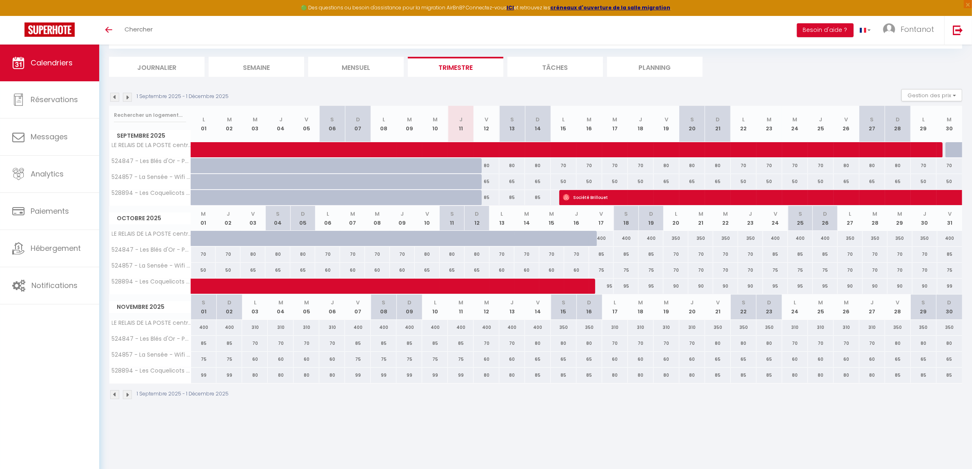
click at [324, 272] on div "60" at bounding box center [327, 270] width 25 height 15
type input "60"
type input "Lun 06 Octobre 2025"
type input "[DATE]"
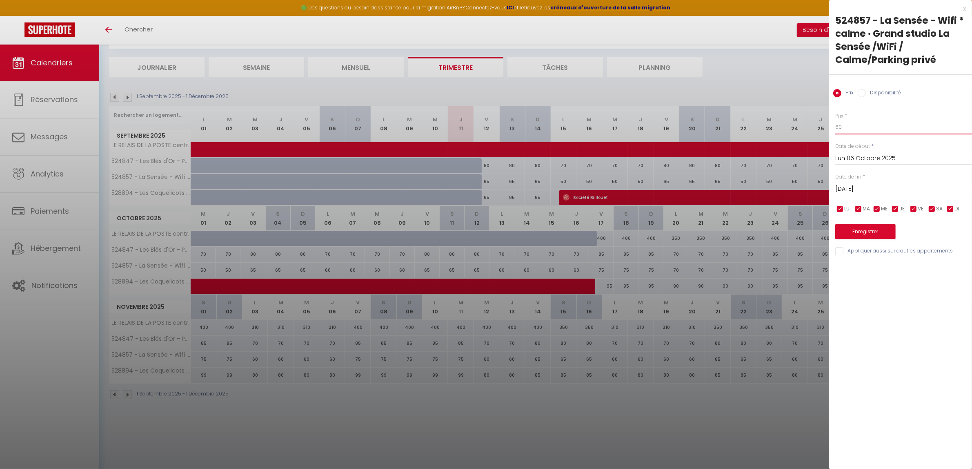
drag, startPoint x: 847, startPoint y: 127, endPoint x: 803, endPoint y: 125, distance: 44.2
click at [803, 125] on body "🟢 Des questions ou besoin d'assistance pour la migration AirBnB? Connectez-vous…" at bounding box center [486, 234] width 972 height 469
type input "50"
click at [862, 189] on input "[DATE]" at bounding box center [904, 189] width 137 height 11
click at [930, 254] on span "10" at bounding box center [932, 252] width 18 height 16
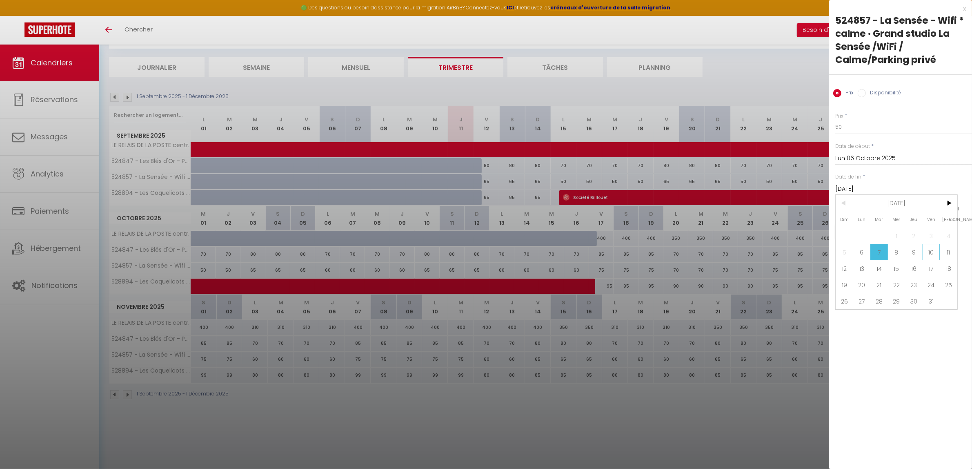
type input "Ven 10 Octobre 2025"
click at [867, 229] on button "Enregistrer" at bounding box center [866, 231] width 60 height 15
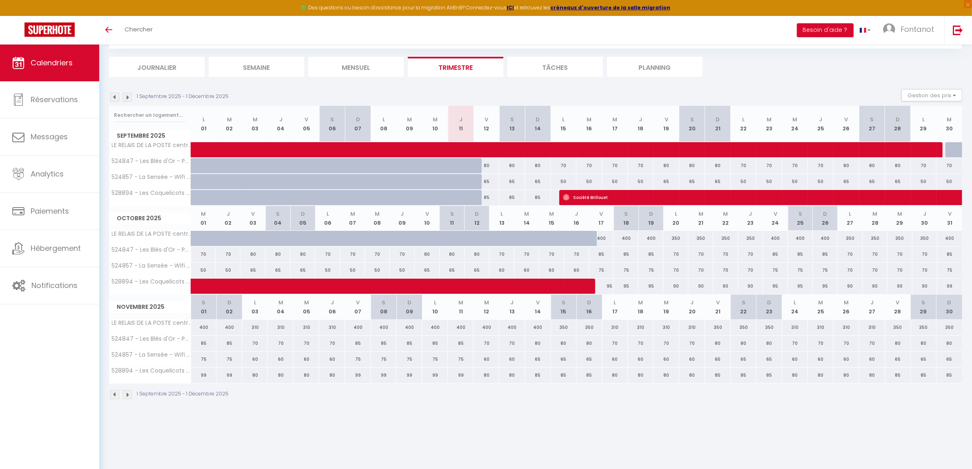
click at [501, 272] on div "60" at bounding box center [502, 270] width 25 height 15
type input "60"
type input "Lun 13 Octobre 2025"
type input "[DATE]"
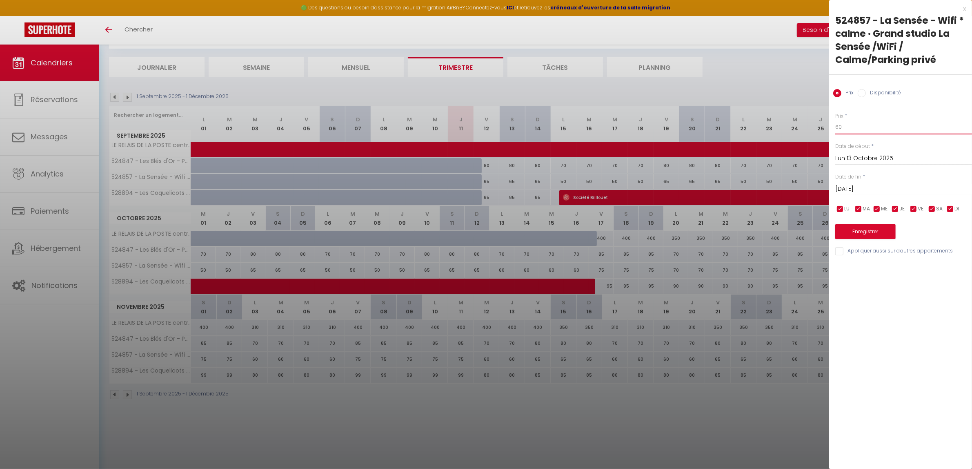
drag, startPoint x: 850, startPoint y: 122, endPoint x: 811, endPoint y: 129, distance: 39.5
click at [811, 129] on body "🟢 Des questions ou besoin d'assistance pour la migration AirBnB? Connectez-vous…" at bounding box center [486, 234] width 972 height 469
type input "50"
click at [870, 184] on input "[DATE]" at bounding box center [904, 189] width 137 height 11
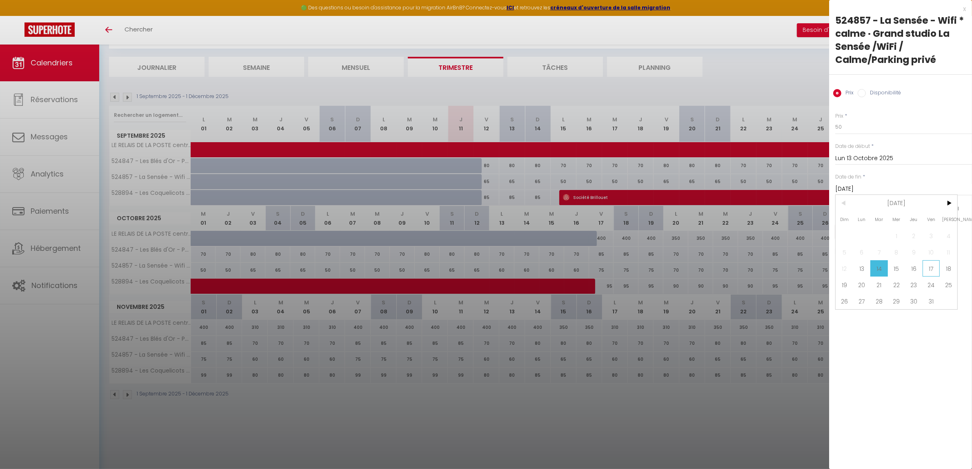
click at [928, 266] on span "17" at bounding box center [932, 268] width 18 height 16
type input "Ven 17 Octobre 2025"
click at [869, 225] on button "Enregistrer" at bounding box center [866, 231] width 60 height 15
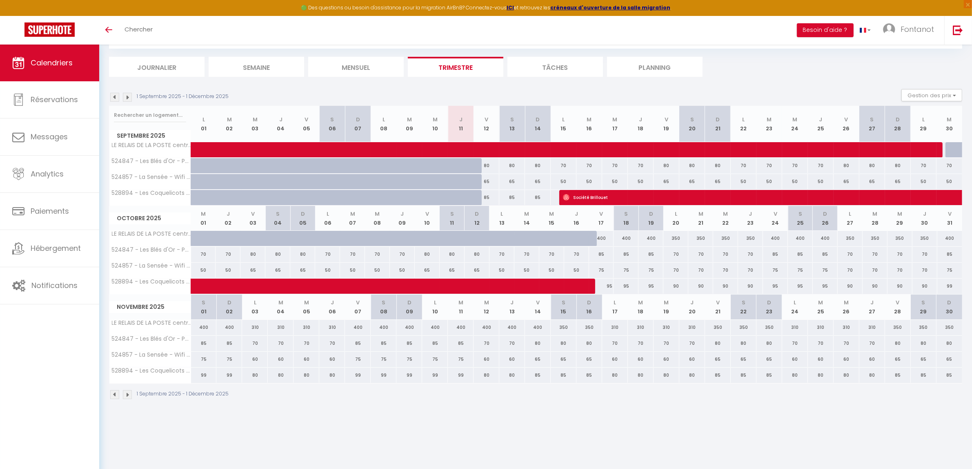
click at [675, 274] on div "70" at bounding box center [676, 270] width 25 height 15
type input "70"
type input "Lun 20 Octobre 2025"
type input "[DATE]"
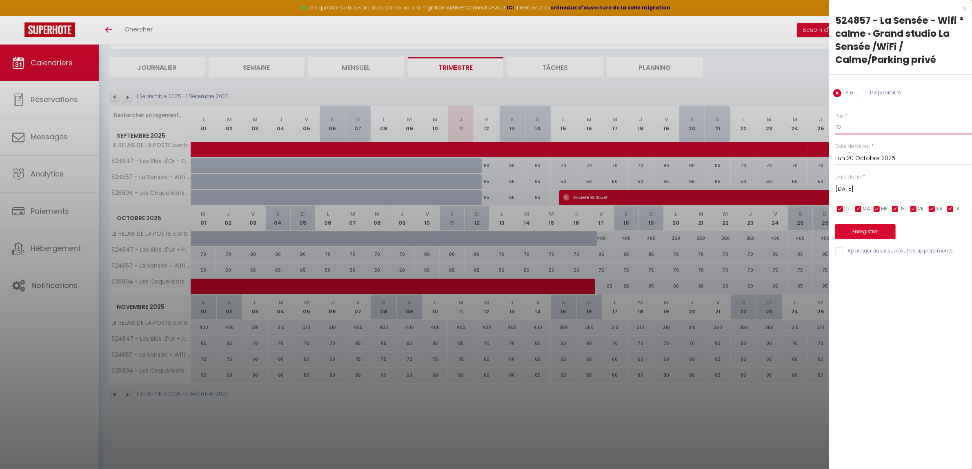
drag, startPoint x: 847, startPoint y: 123, endPoint x: 805, endPoint y: 125, distance: 42.1
click at [805, 125] on body "🟢 Des questions ou besoin d'assistance pour la migration AirBnB? Connectez-vous…" at bounding box center [486, 234] width 972 height 469
type input "50"
click at [867, 188] on input "[DATE]" at bounding box center [904, 189] width 137 height 11
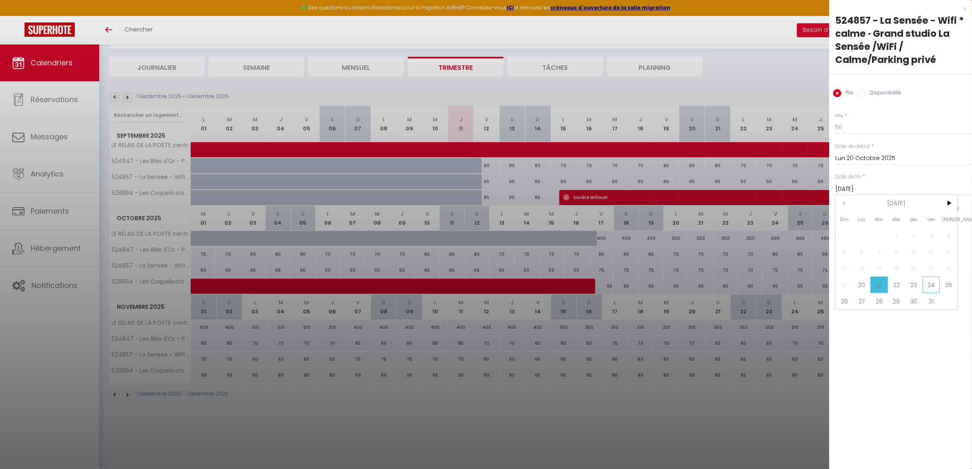
click at [929, 287] on span "24" at bounding box center [932, 284] width 18 height 16
type input "Ven 24 Octobre 2025"
click at [872, 231] on button "Enregistrer" at bounding box center [866, 231] width 60 height 15
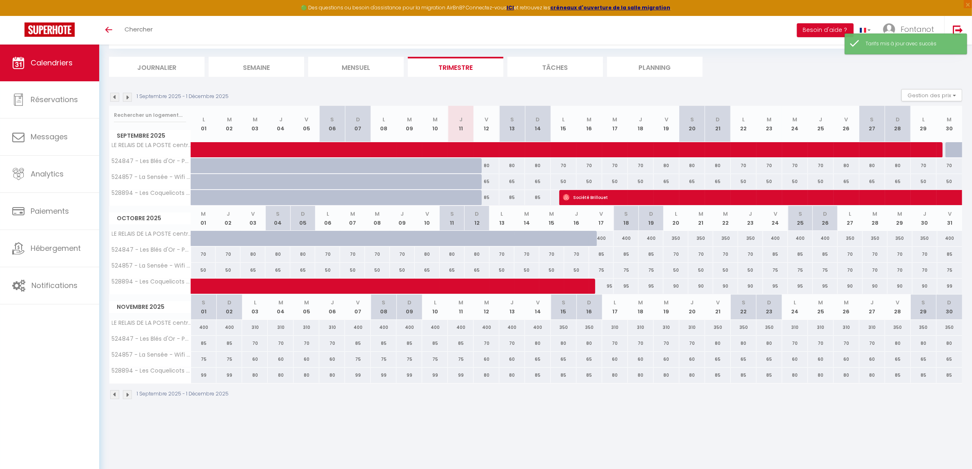
click at [851, 274] on div "70" at bounding box center [850, 270] width 25 height 15
type input "70"
type input "Lun 27 Octobre 2025"
type input "[DATE]"
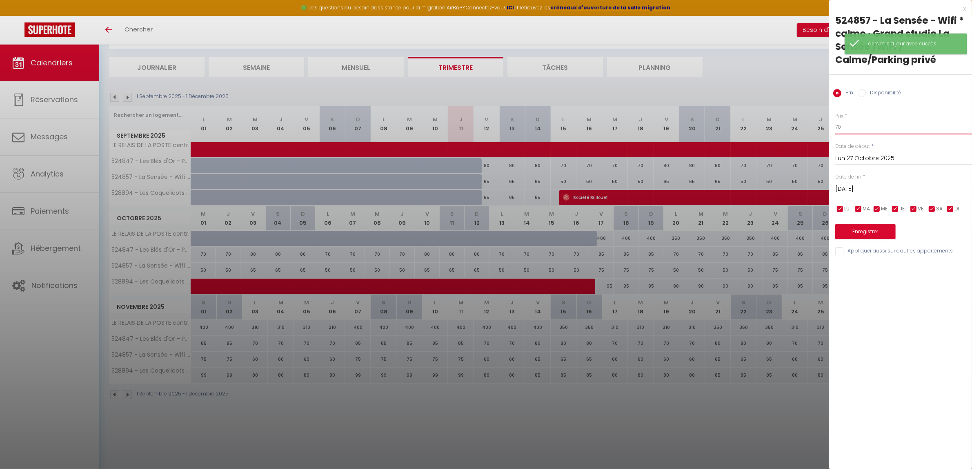
drag, startPoint x: 846, startPoint y: 124, endPoint x: 809, endPoint y: 125, distance: 36.8
click at [809, 125] on body "🟢 Des questions ou besoin d'assistance pour la migration AirBnB? Connectez-vous…" at bounding box center [486, 234] width 972 height 469
type input "50"
click at [862, 192] on input "[DATE]" at bounding box center [904, 189] width 137 height 11
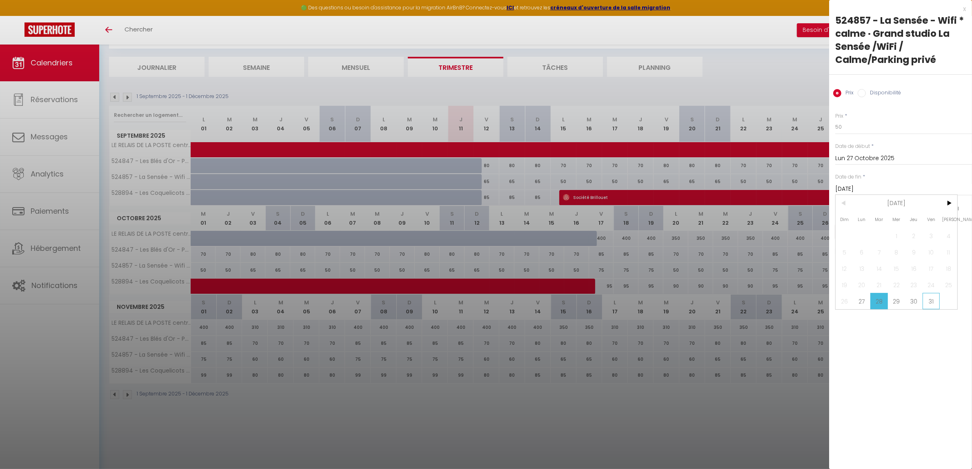
click at [934, 301] on span "31" at bounding box center [932, 301] width 18 height 16
type input "Ven 31 Octobre 2025"
click at [864, 231] on button "Enregistrer" at bounding box center [866, 231] width 60 height 15
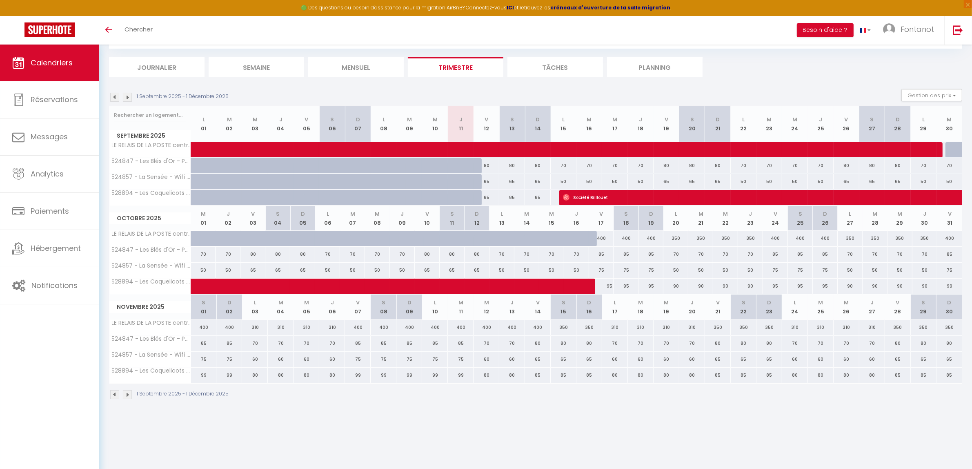
click at [254, 360] on div "60" at bounding box center [255, 359] width 26 height 15
type input "60"
type input "Lun 03 Novembre 2025"
type input "[DATE]"
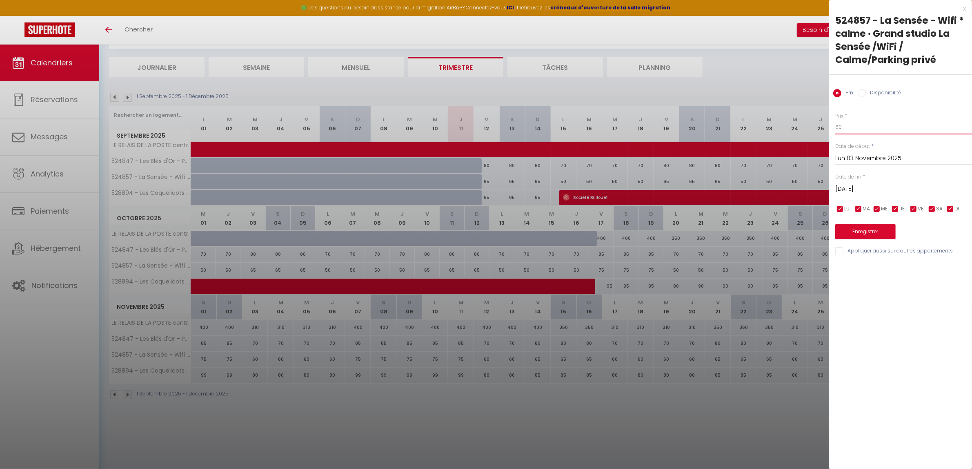
drag, startPoint x: 856, startPoint y: 125, endPoint x: 805, endPoint y: 127, distance: 51.1
click at [805, 127] on body "🟢 Des questions ou besoin d'assistance pour la migration AirBnB? Connectez-vous…" at bounding box center [486, 234] width 972 height 469
type input "50"
click at [880, 185] on input "[DATE]" at bounding box center [904, 189] width 137 height 11
click at [927, 250] on span "7" at bounding box center [932, 252] width 18 height 16
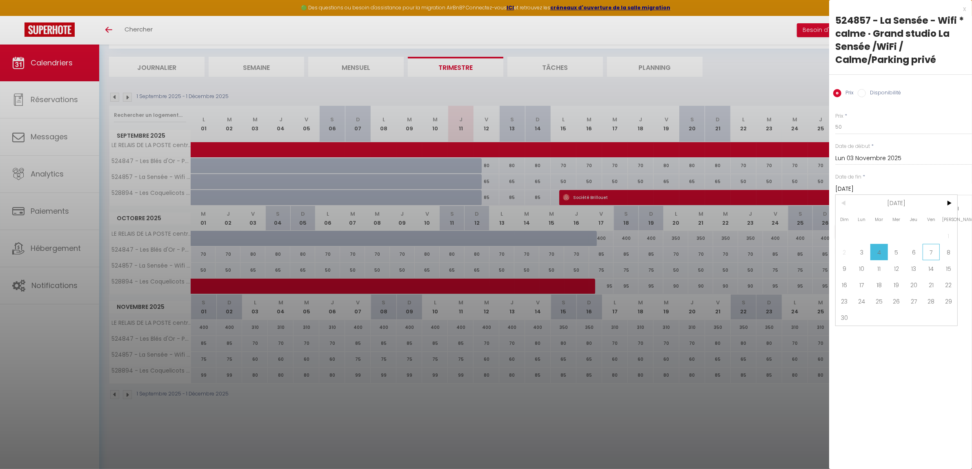
type input "Ven 07 Novembre 2025"
click at [872, 232] on button "Enregistrer" at bounding box center [866, 231] width 60 height 15
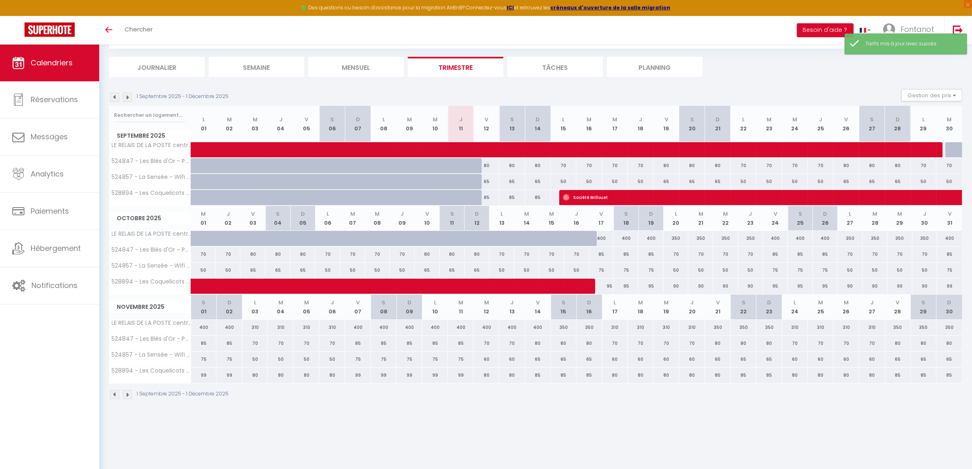
click at [433, 361] on div "75" at bounding box center [435, 359] width 26 height 15
type input "75"
type input "Lun 10 Novembre 2025"
type input "[DATE]"
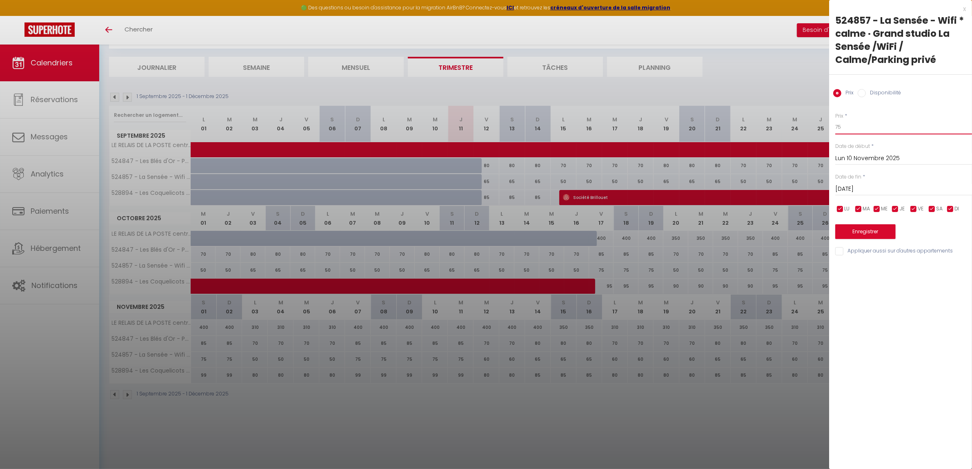
drag, startPoint x: 847, startPoint y: 127, endPoint x: 812, endPoint y: 127, distance: 35.5
click at [812, 127] on body "🟢 Des questions ou besoin d'assistance pour la migration AirBnB? Connectez-vous…" at bounding box center [486, 234] width 972 height 469
click at [880, 192] on input "[DATE]" at bounding box center [904, 189] width 137 height 11
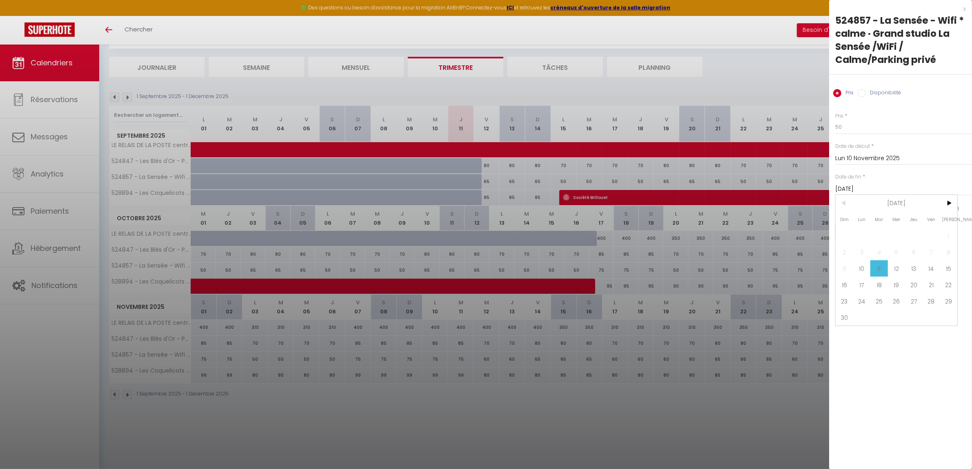
click at [466, 387] on div at bounding box center [486, 234] width 972 height 469
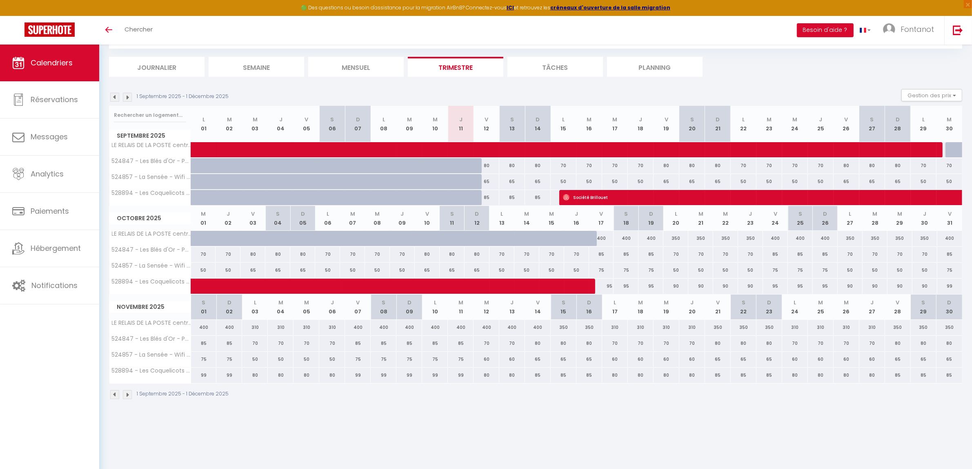
click at [488, 362] on div "60" at bounding box center [487, 359] width 26 height 15
type input "60"
type input "Mer 12 Novembre 2025"
type input "Jeu 13 Novembre 2025"
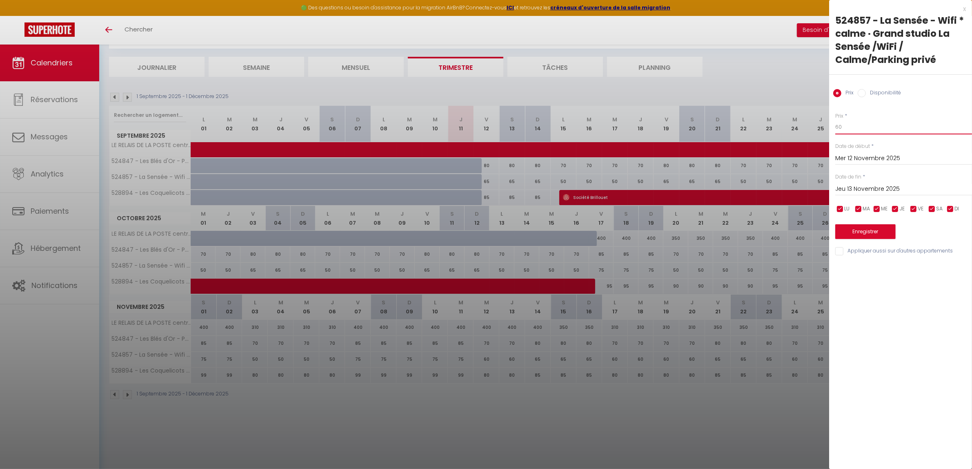
drag, startPoint x: 847, startPoint y: 131, endPoint x: 812, endPoint y: 129, distance: 35.6
click at [812, 129] on body "🟢 Des questions ou besoin d'assistance pour la migration AirBnB? Connectez-vous…" at bounding box center [486, 234] width 972 height 469
type input "50"
click at [869, 187] on input "Jeu 13 Novembre 2025" at bounding box center [904, 189] width 137 height 11
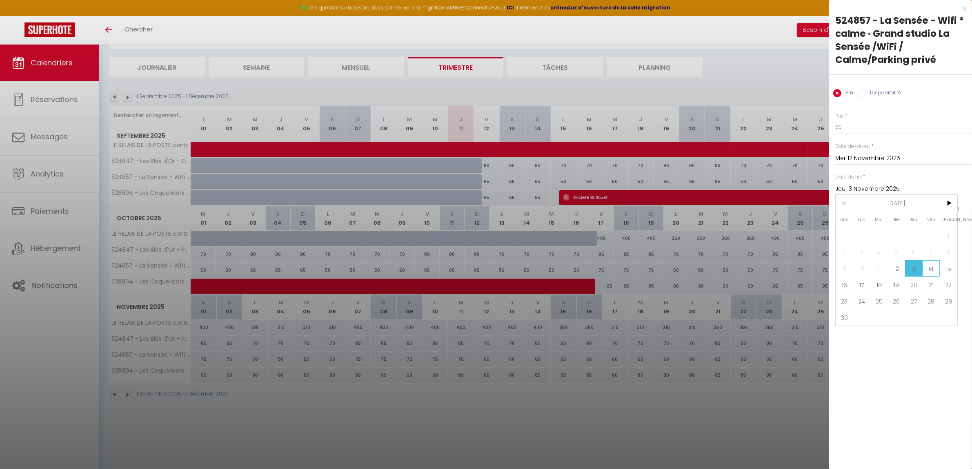
click at [933, 271] on span "14" at bounding box center [932, 268] width 18 height 16
type input "Ven 14 Novembre 2025"
click at [877, 233] on button "Enregistrer" at bounding box center [866, 231] width 60 height 15
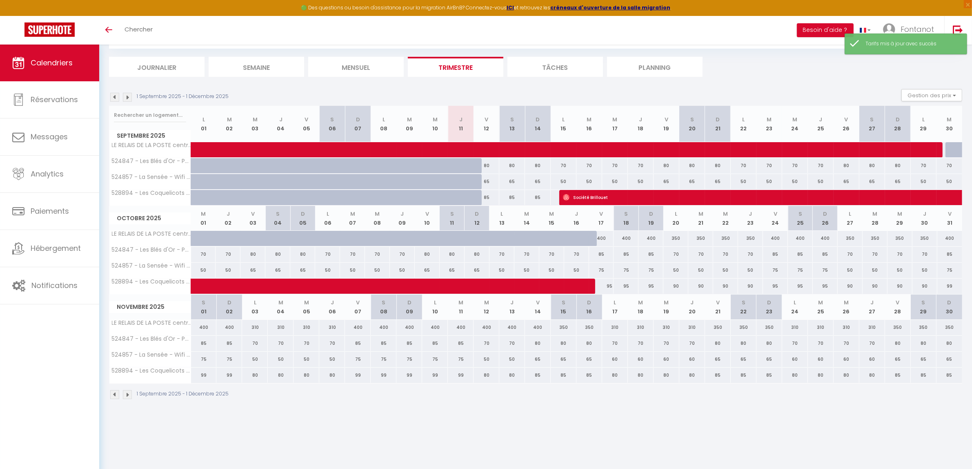
click at [615, 362] on div "60" at bounding box center [615, 359] width 26 height 15
type input "60"
type input "Lun 17 Novembre 2025"
type input "[DATE]"
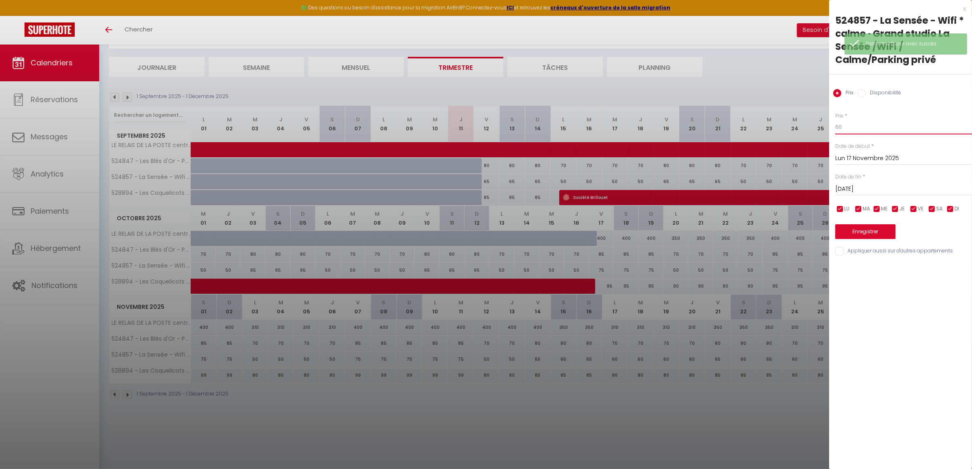
drag, startPoint x: 849, startPoint y: 122, endPoint x: 789, endPoint y: 124, distance: 60.1
click at [789, 124] on body "🟢 Des questions ou besoin d'assistance pour la migration AirBnB? Connectez-vous…" at bounding box center [486, 234] width 972 height 469
type input "50"
click at [866, 185] on input "[DATE]" at bounding box center [904, 189] width 137 height 11
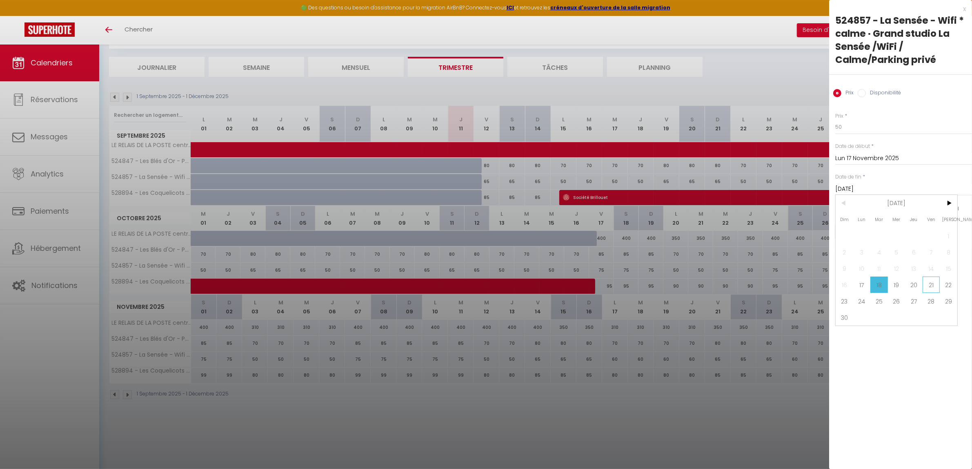
click at [928, 282] on span "21" at bounding box center [932, 284] width 18 height 16
type input "Ven 21 Novembre 2025"
click at [868, 233] on button "Enregistrer" at bounding box center [866, 231] width 60 height 15
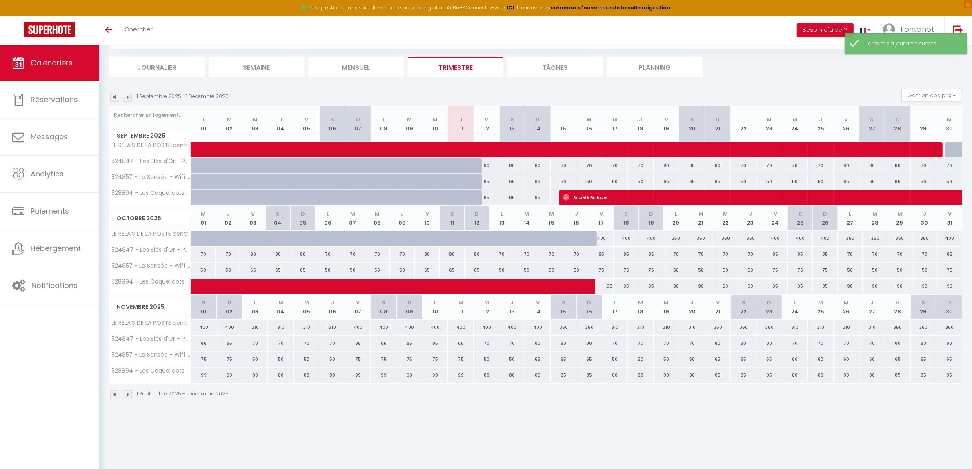
click at [796, 361] on div "60" at bounding box center [795, 359] width 26 height 15
type input "60"
type input "Lun 24 Novembre 2025"
type input "[DATE]"
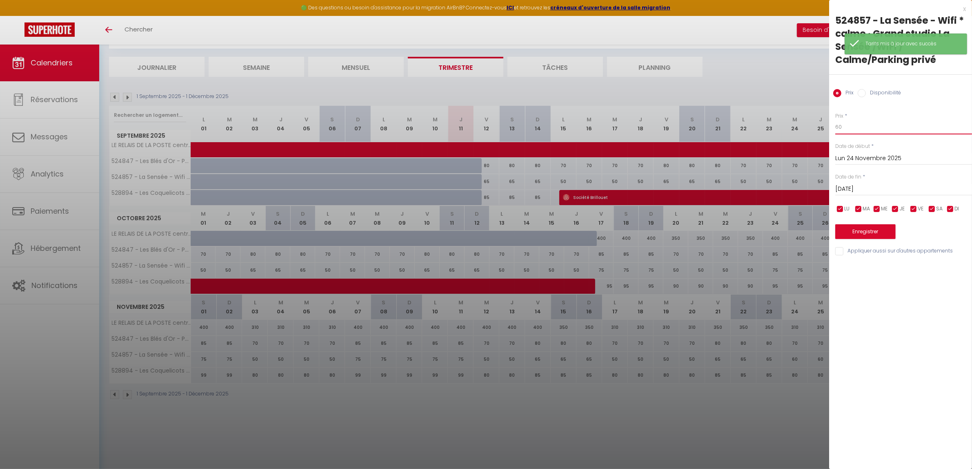
drag, startPoint x: 820, startPoint y: 127, endPoint x: 802, endPoint y: 127, distance: 17.6
click at [802, 127] on body "🟢 Des questions ou besoin d'assistance pour la migration AirBnB? Connectez-vous…" at bounding box center [486, 234] width 972 height 469
type input "50"
click at [885, 190] on input "[DATE]" at bounding box center [904, 189] width 137 height 11
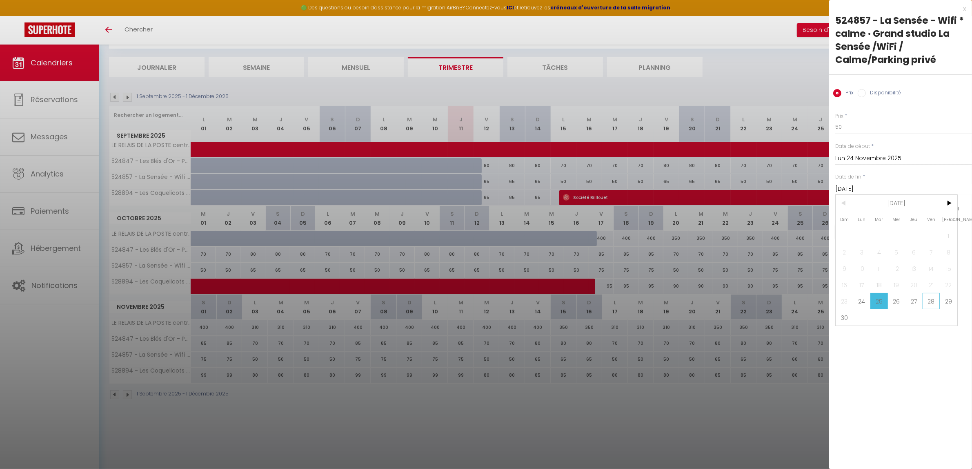
click at [933, 301] on span "28" at bounding box center [932, 301] width 18 height 16
type input "Ven 28 Novembre 2025"
click at [861, 232] on button "Enregistrer" at bounding box center [866, 231] width 60 height 15
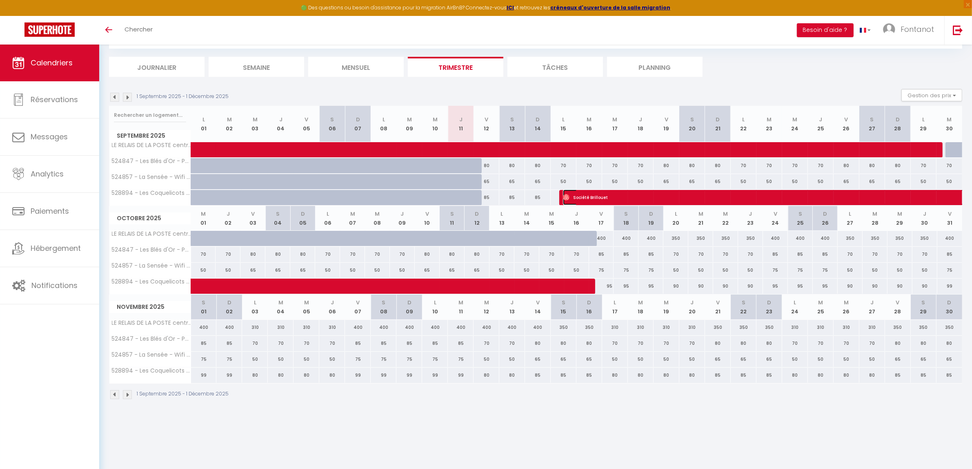
click at [630, 199] on span "Société Brillouet" at bounding box center [863, 197] width 601 height 16
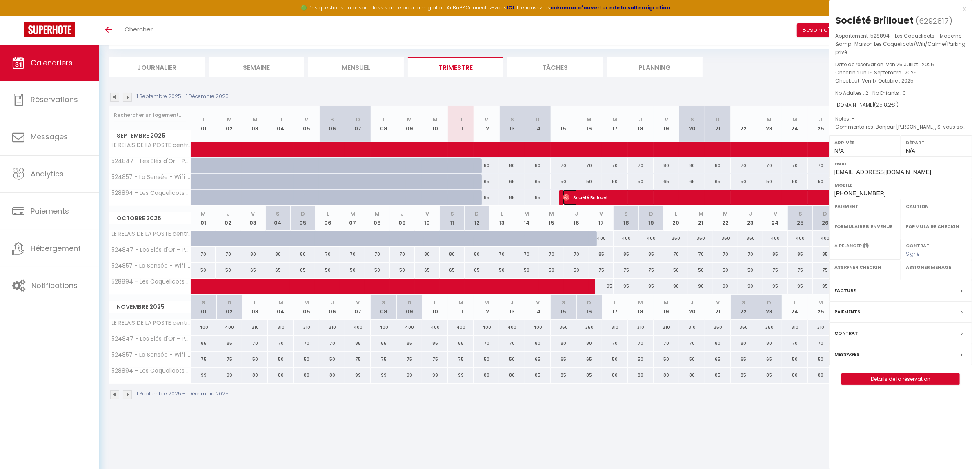
select select "OK"
select select "KO"
select select "0"
select select "1"
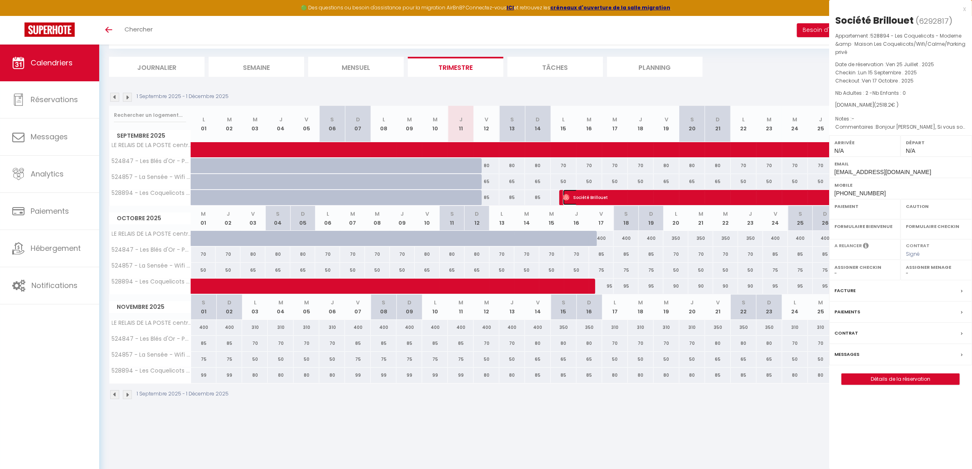
select select
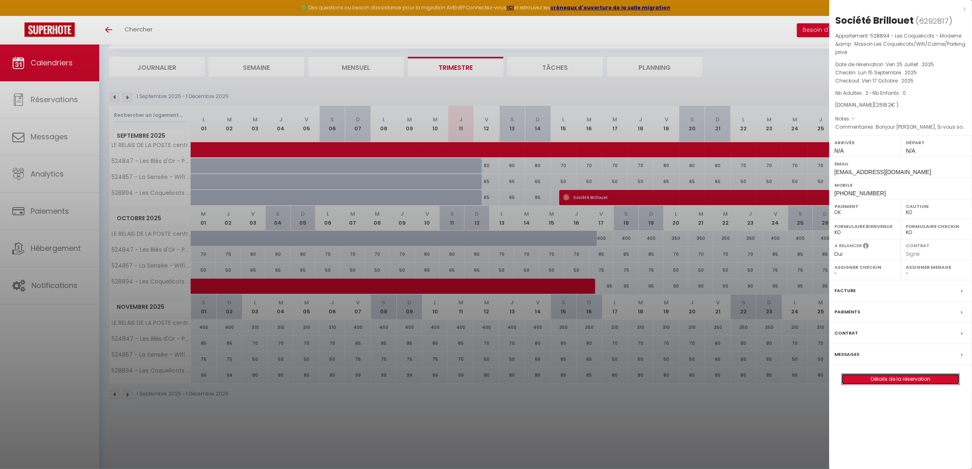
click at [868, 382] on link "Détails de la réservation" at bounding box center [901, 379] width 118 height 11
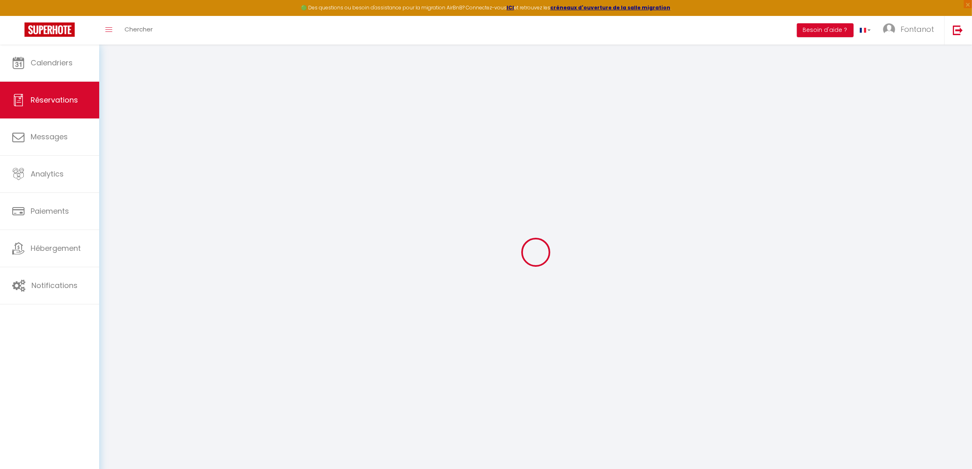
type input "Société"
type input "Brillouet"
type input "[EMAIL_ADDRESS][DOMAIN_NAME]"
type input "[PHONE_NUMBER]"
type input "85260"
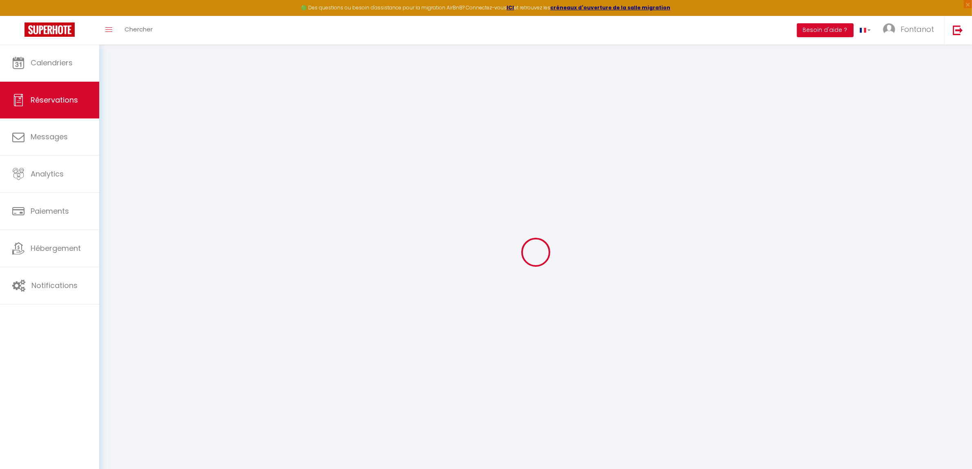
type input "[STREET_ADDRESS]"
type input "L'herbergement"
select select "FR"
type input "371.69"
select select "67559"
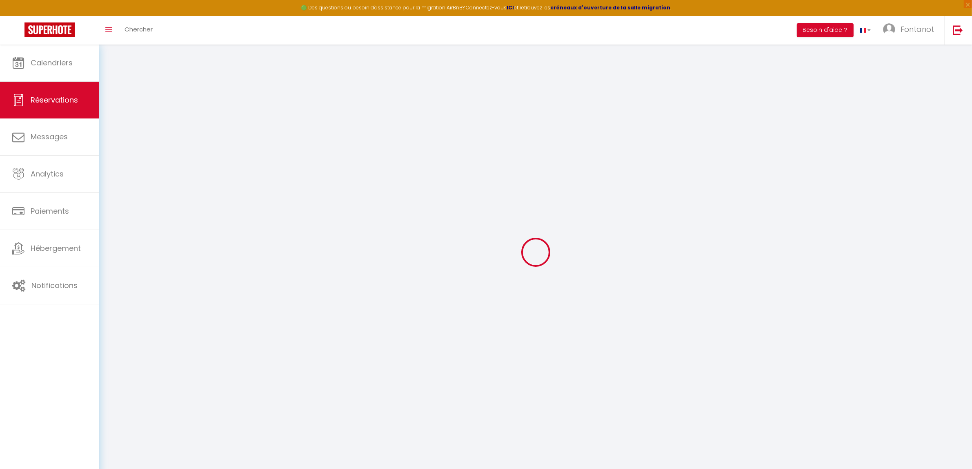
select select "1"
select select
type input "2"
select select "12"
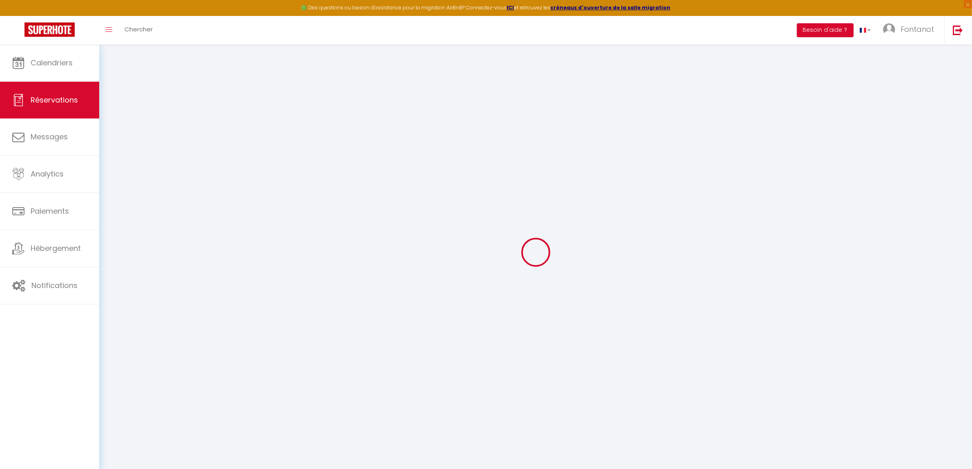
select select
type input "2440.2"
checkbox input "false"
type input "0"
select select "1"
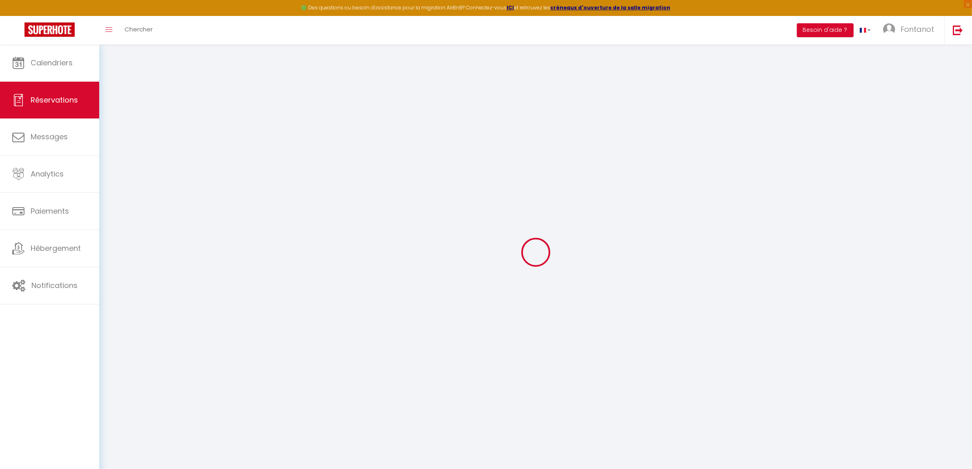
type input "0"
select select
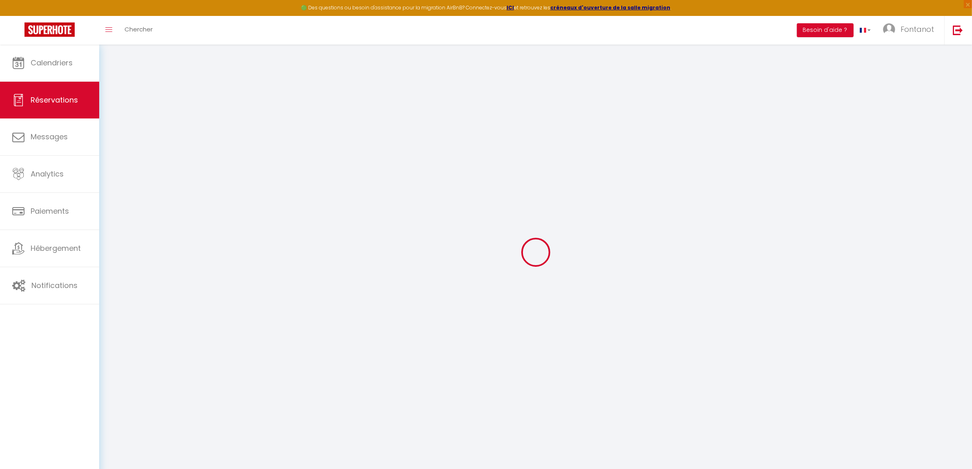
select select "14"
checkbox input "false"
select select
checkbox input "false"
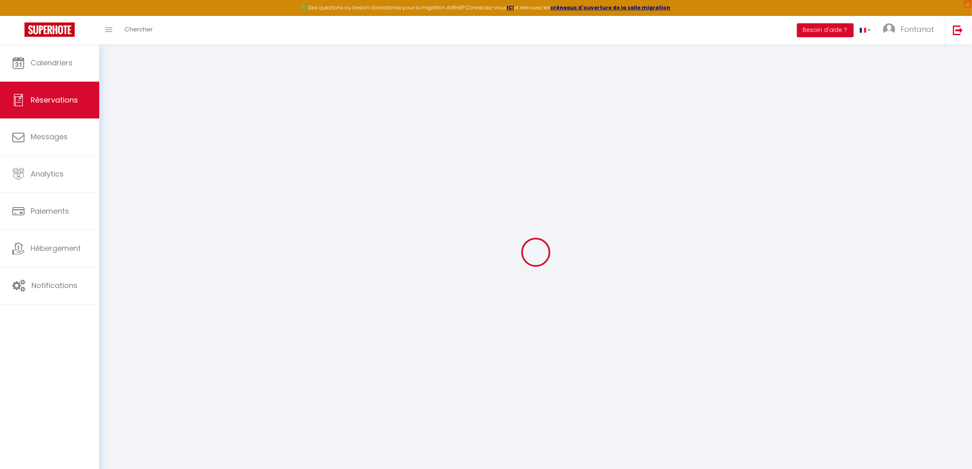
select select
checkbox input "false"
type textarea "Bonjour [PERSON_NAME], Si vous souhaitez prolonger votre séjour ou pour une rés…"
select select
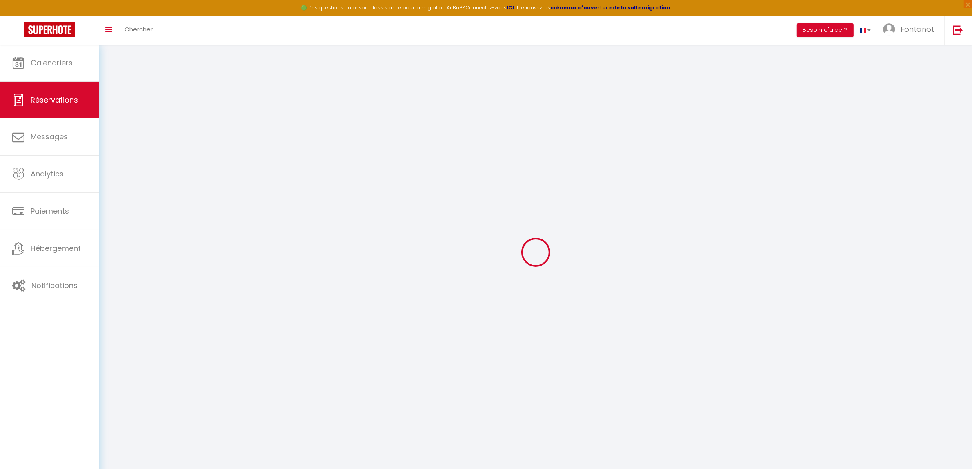
select select
checkbox input "false"
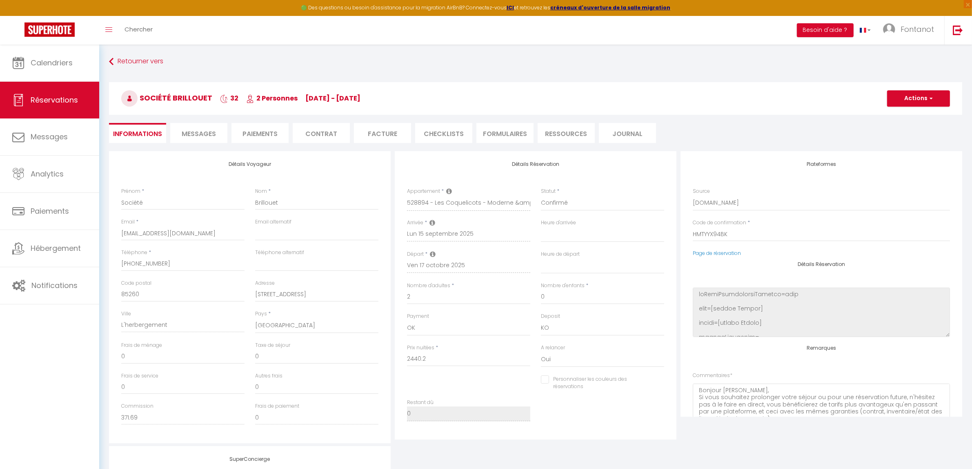
type input "78"
select select
checkbox input "false"
select select
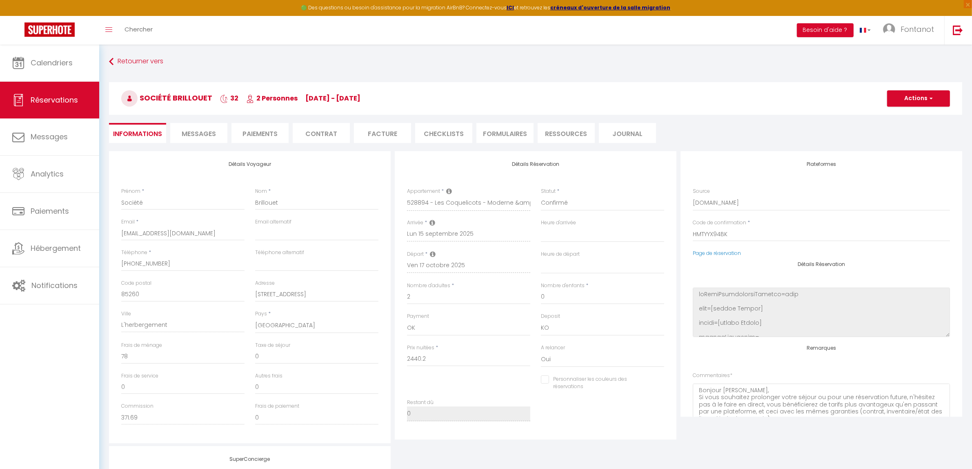
select select
click at [372, 133] on li "Facture" at bounding box center [382, 133] width 57 height 20
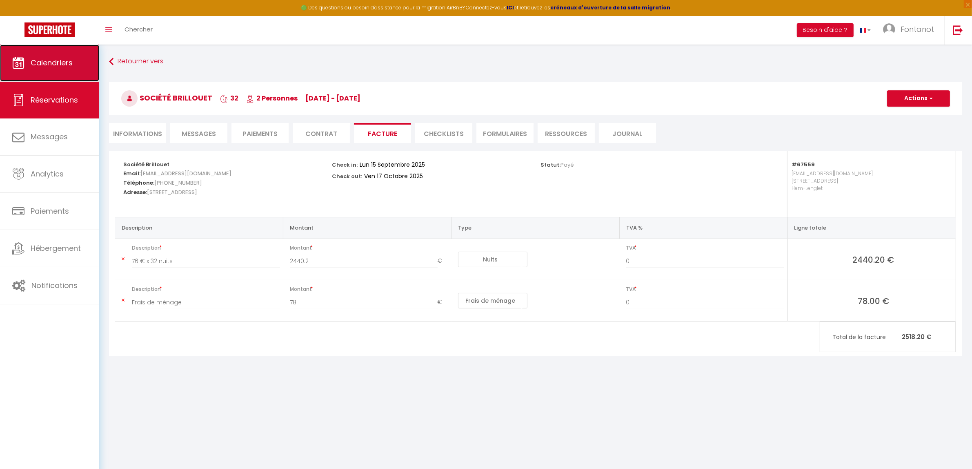
click at [51, 62] on span "Calendriers" at bounding box center [52, 63] width 42 height 10
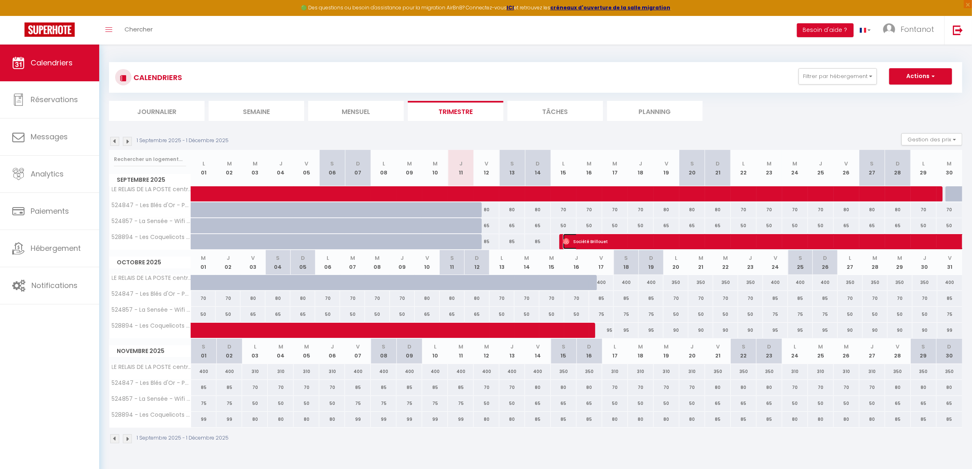
click at [618, 243] on span "Société Brillouet" at bounding box center [863, 242] width 601 height 16
select select "OK"
select select "KO"
select select "0"
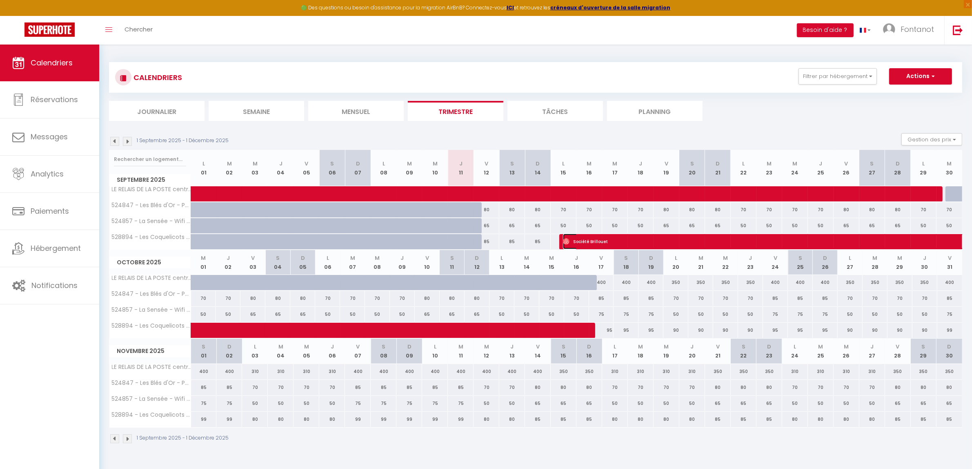
select select "1"
select select
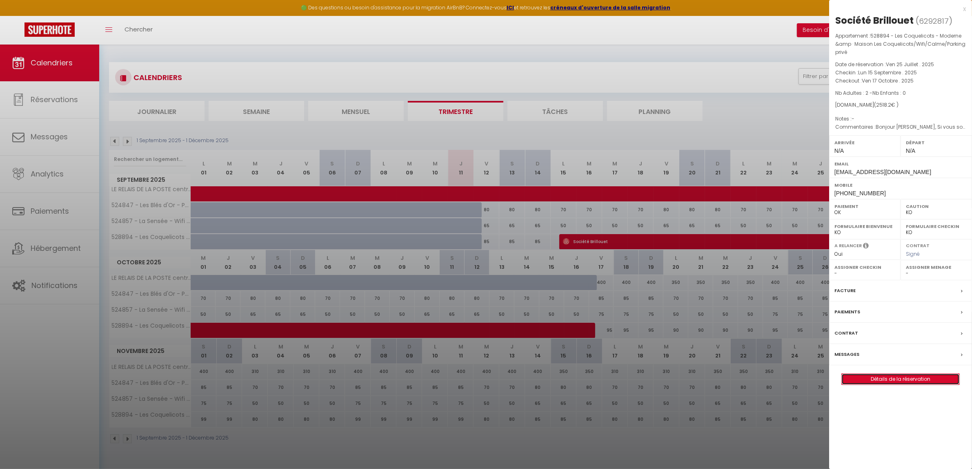
click at [903, 380] on link "Détails de la réservation" at bounding box center [901, 379] width 118 height 11
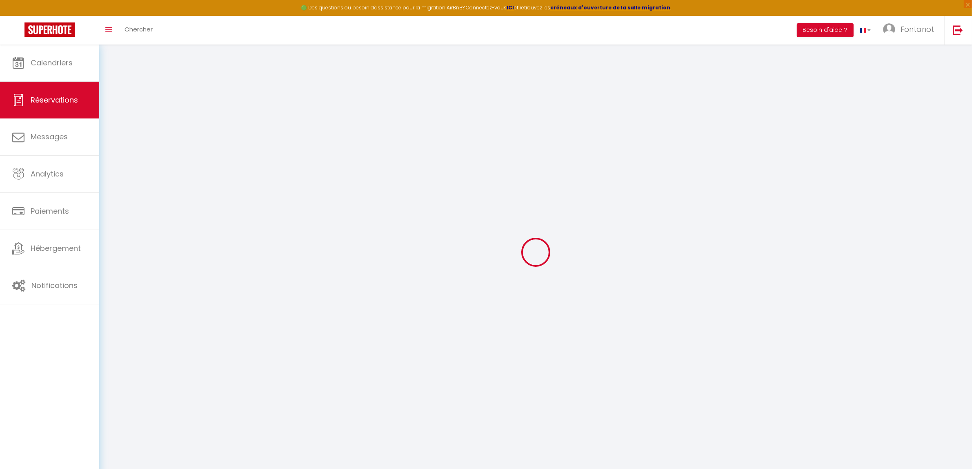
select select
checkbox input "false"
select select
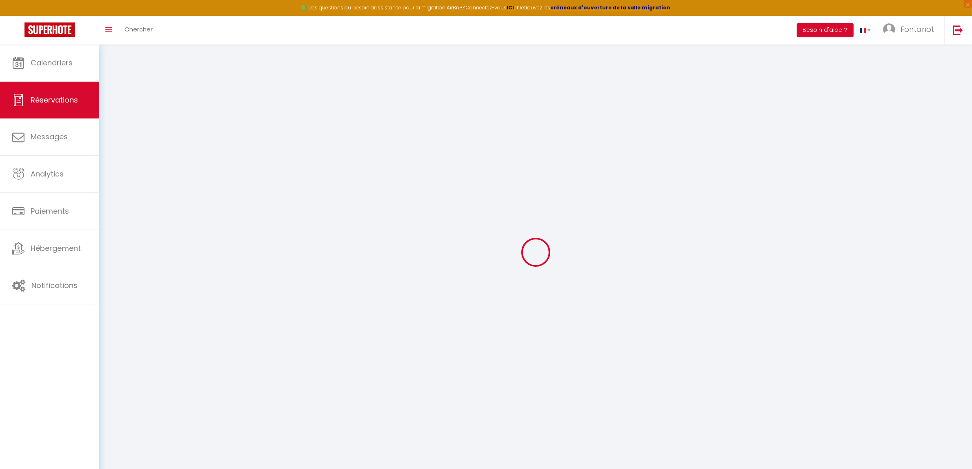
checkbox input "false"
type textarea "Bonjour [PERSON_NAME], Si vous souhaitez prolonger votre séjour ou pour une rés…"
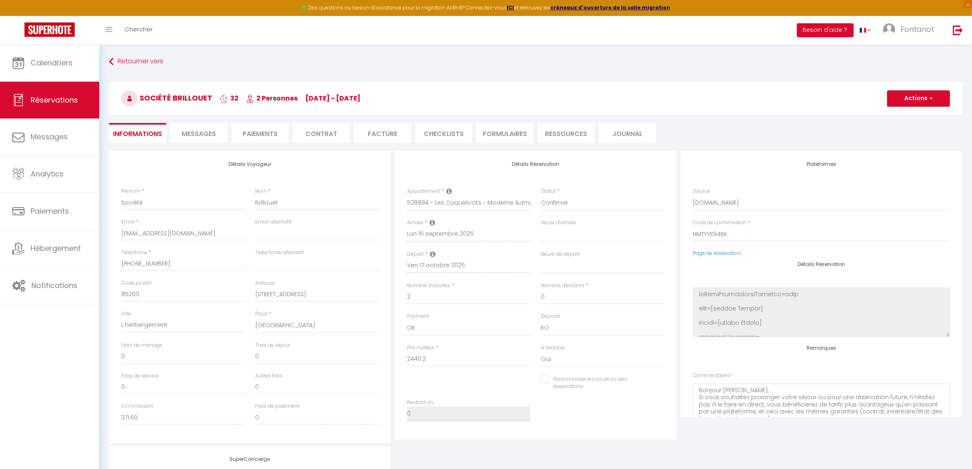
type input "78"
select select
checkbox input "false"
click at [264, 135] on li "Paiements" at bounding box center [260, 133] width 57 height 20
